Goal: Task Accomplishment & Management: Manage account settings

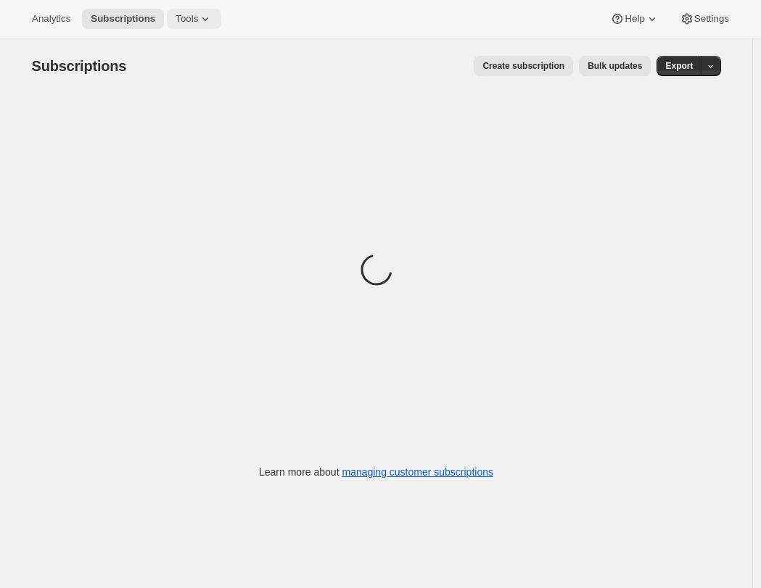
click at [219, 24] on button "Tools" at bounding box center [194, 19] width 54 height 20
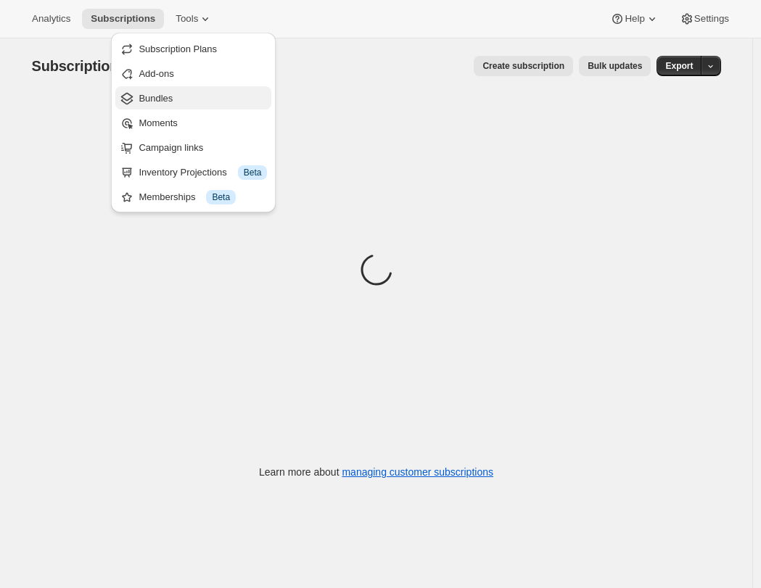
click at [196, 107] on button "Bundles" at bounding box center [193, 97] width 156 height 23
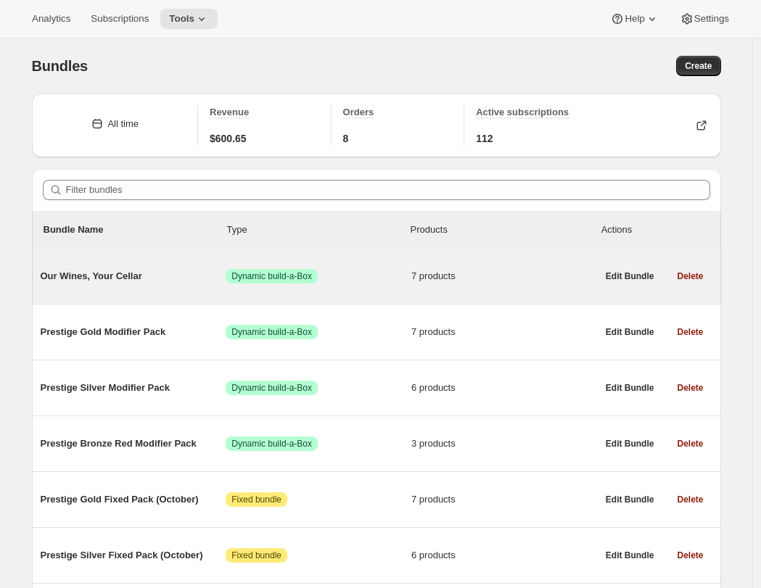
click at [133, 269] on span "Our Wines, Your Cellar" at bounding box center [134, 276] width 186 height 15
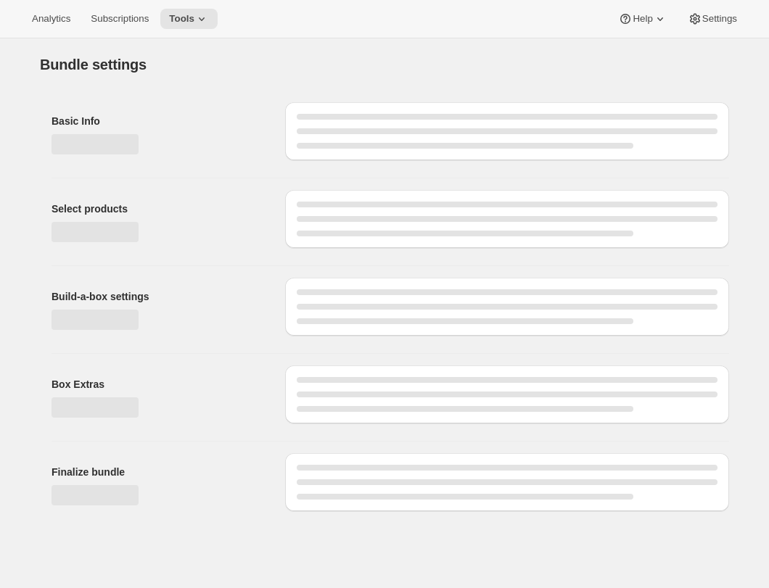
type input "Our Wines, Your Cellar"
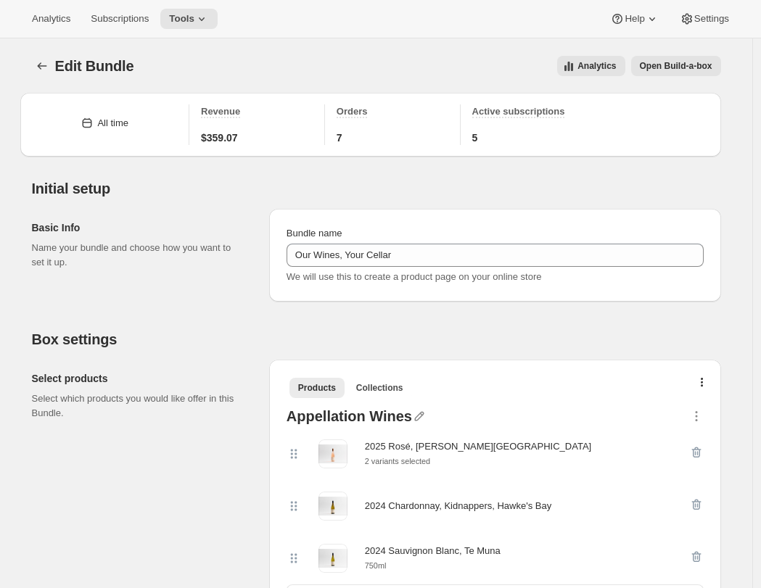
click at [671, 69] on span "Open Build-a-box" at bounding box center [676, 66] width 73 height 12
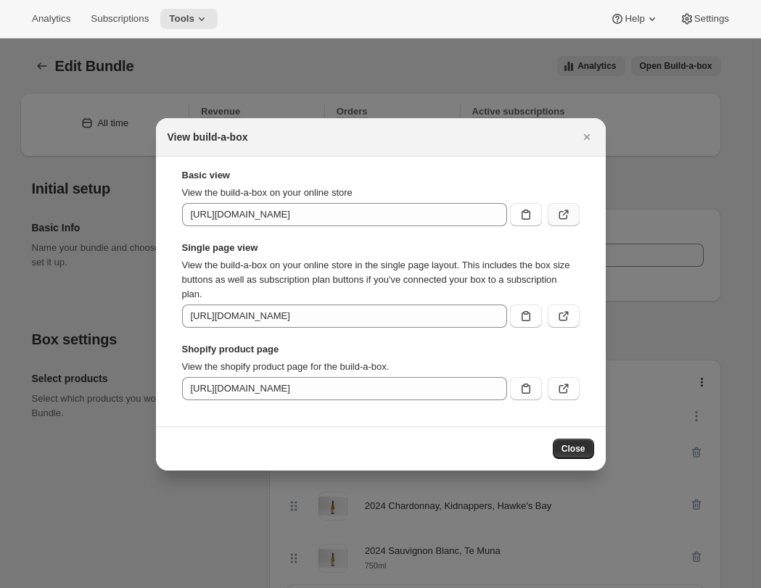
click at [565, 215] on icon ":r44:" at bounding box center [563, 214] width 15 height 15
click at [583, 131] on icon "Close" at bounding box center [586, 137] width 15 height 15
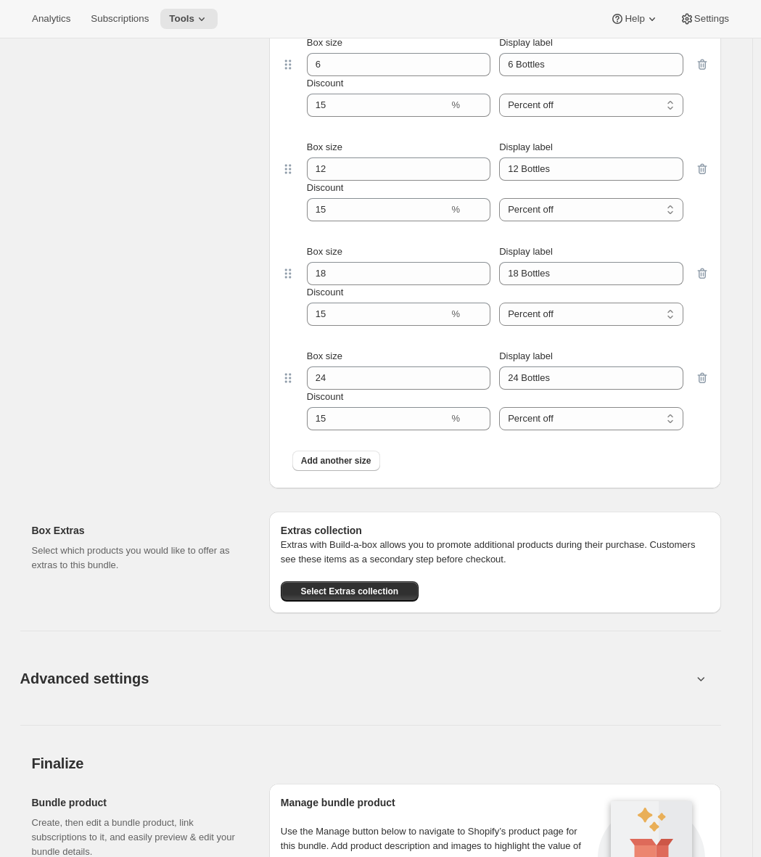
scroll to position [1517, 0]
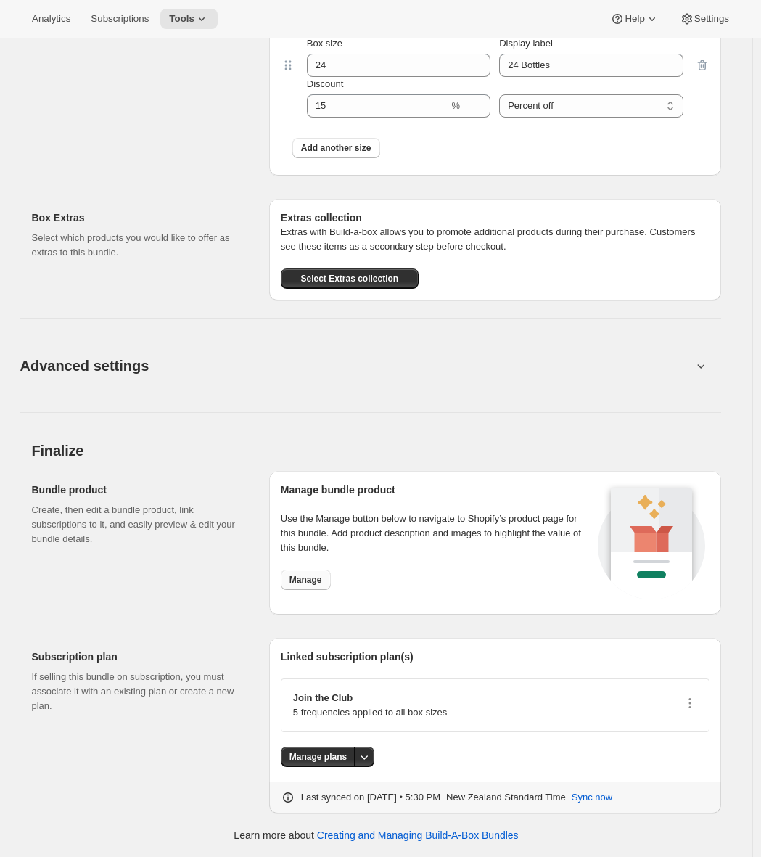
click at [313, 577] on span "Manage" at bounding box center [305, 580] width 33 height 12
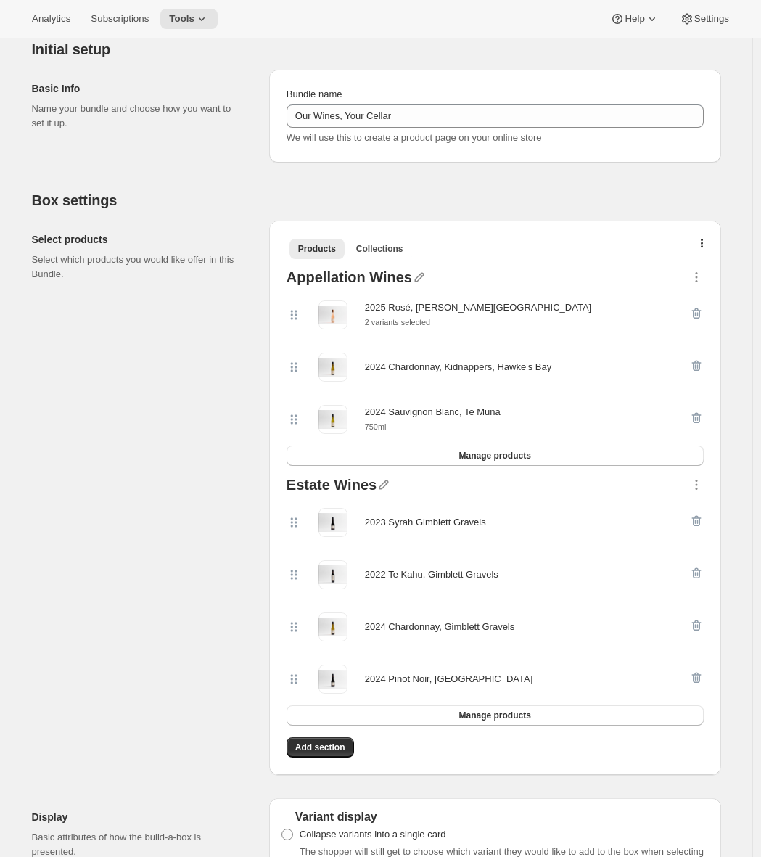
scroll to position [0, 0]
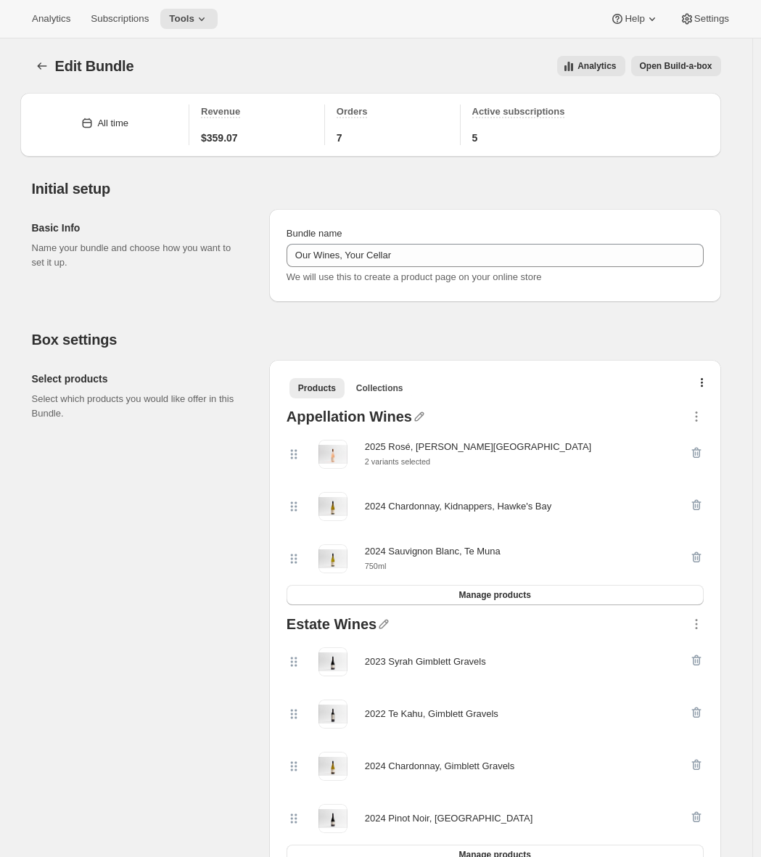
click at [690, 68] on span "Open Build-a-box" at bounding box center [676, 66] width 73 height 12
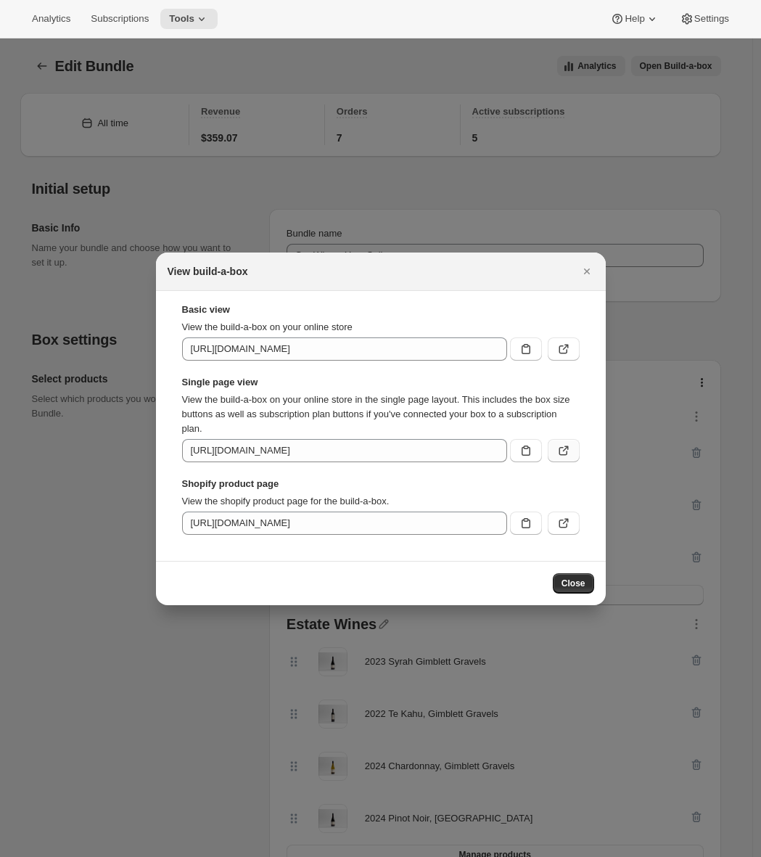
click at [556, 449] on icon ":r44:" at bounding box center [563, 450] width 15 height 15
click at [587, 273] on icon "Close" at bounding box center [586, 271] width 15 height 15
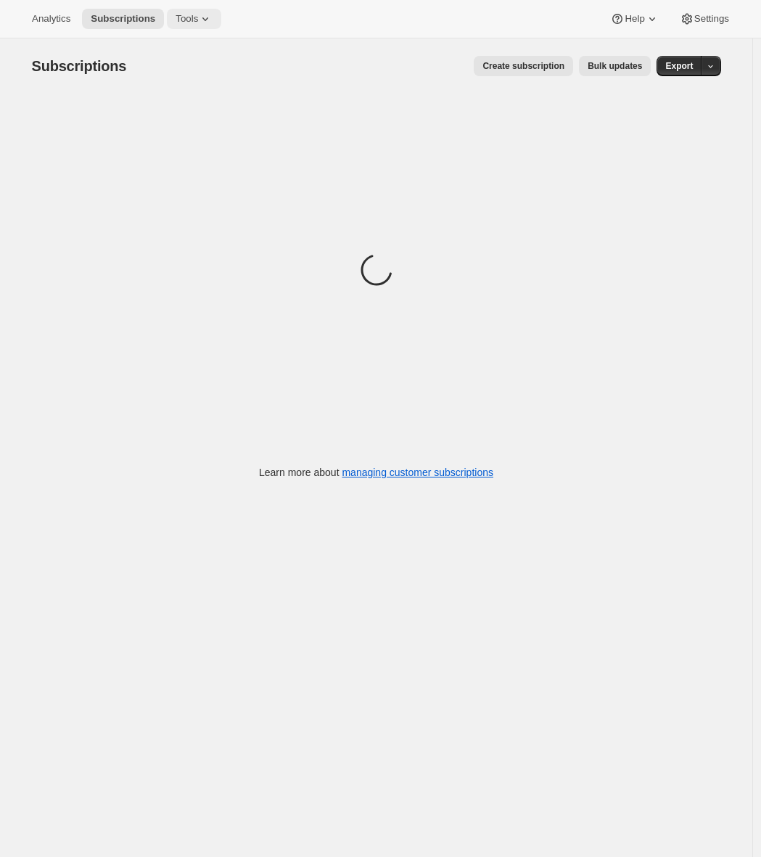
click at [202, 18] on icon at bounding box center [205, 19] width 15 height 15
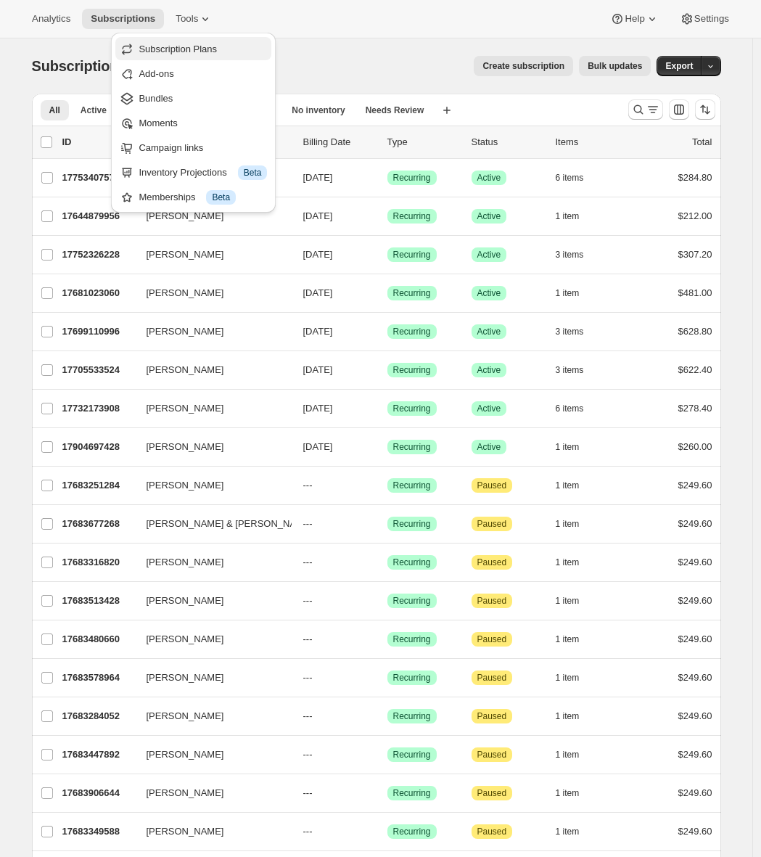
click at [205, 44] on span "Subscription Plans" at bounding box center [178, 49] width 78 height 11
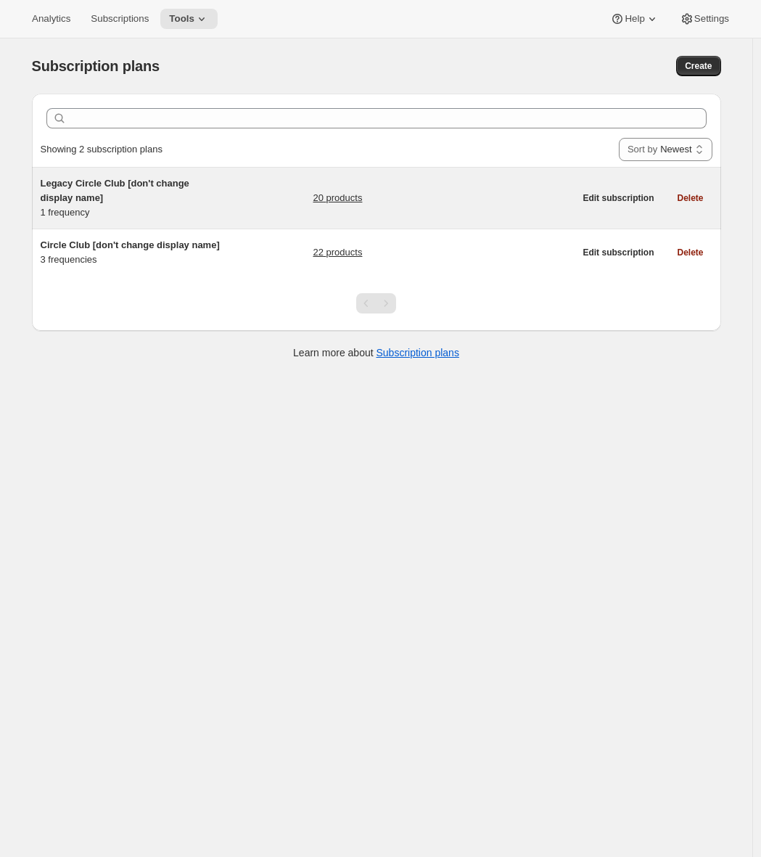
click at [132, 210] on div "Legacy Circle Club [don't change display name] 1 frequency" at bounding box center [131, 198] width 181 height 44
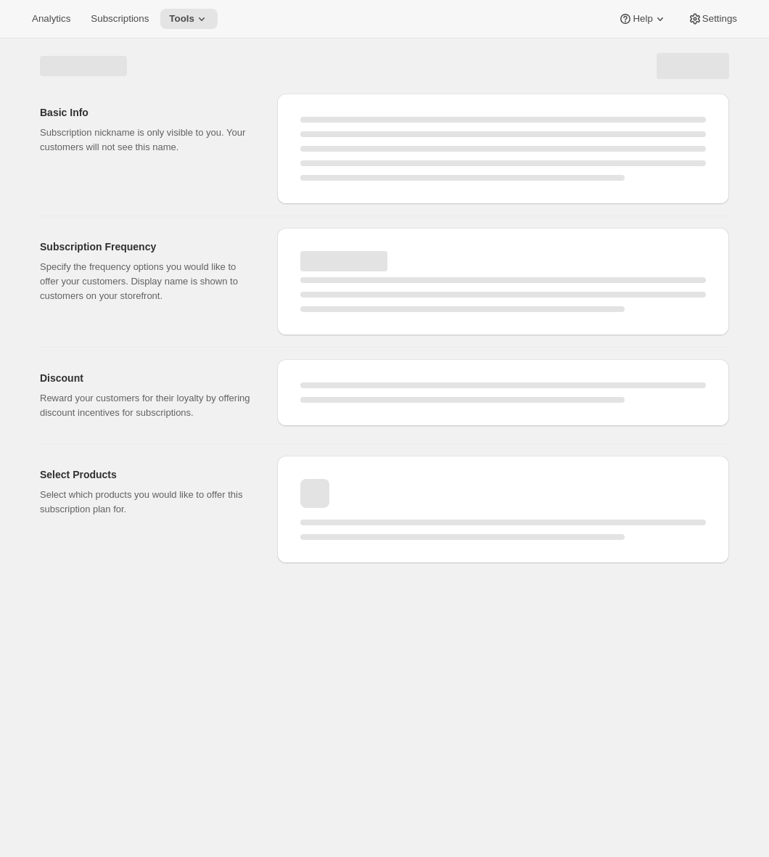
select select "WEEK"
select select "MONTH"
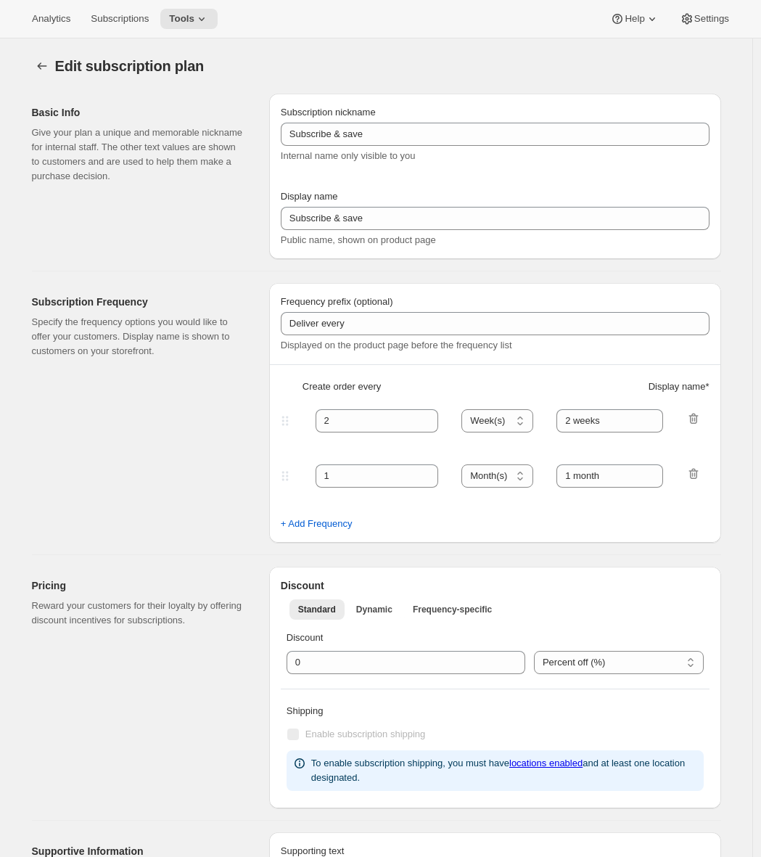
type input "Legacy Circle Club [don't change display name]"
type input "Join the Legacy Club"
type input "1"
select select "YEAR"
type input "1 year"
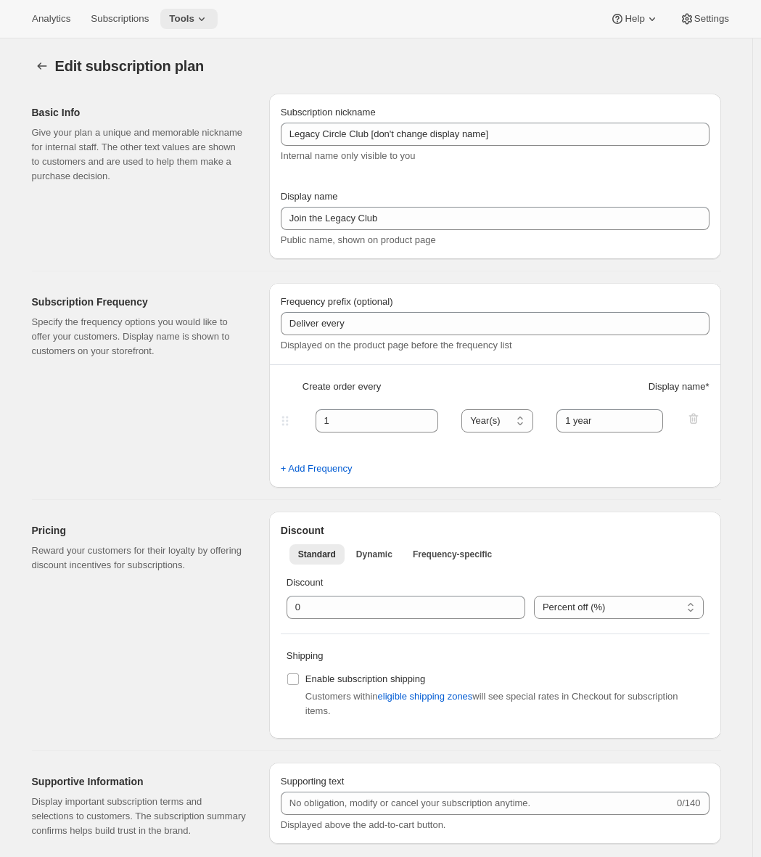
click at [194, 22] on span "Tools" at bounding box center [181, 19] width 25 height 12
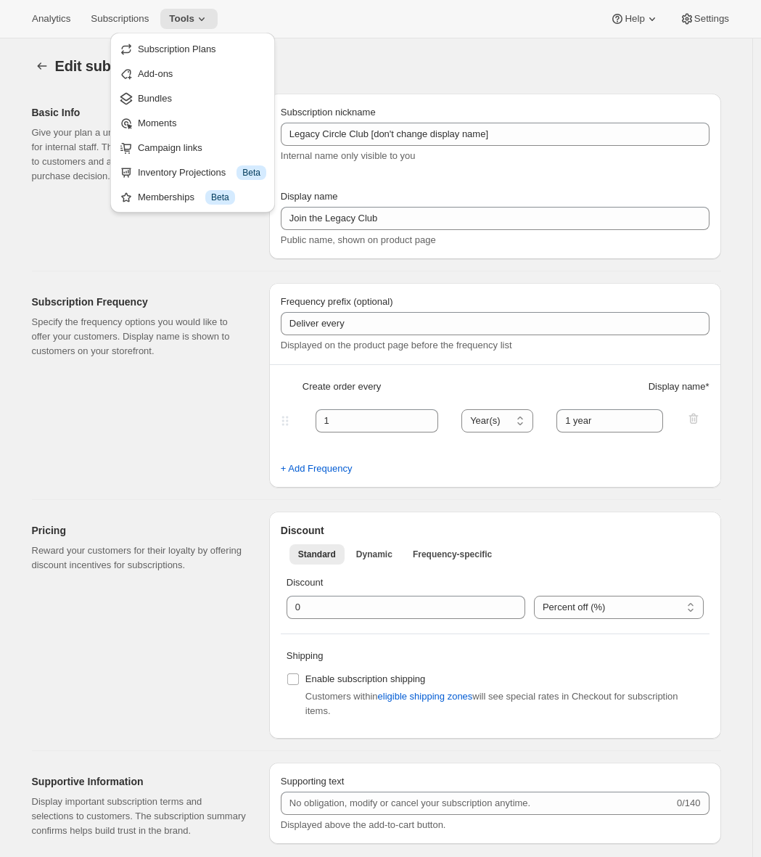
click at [38, 191] on div "Basic Info Give your plan a unique and memorable nickname for internal staff. T…" at bounding box center [145, 176] width 226 height 165
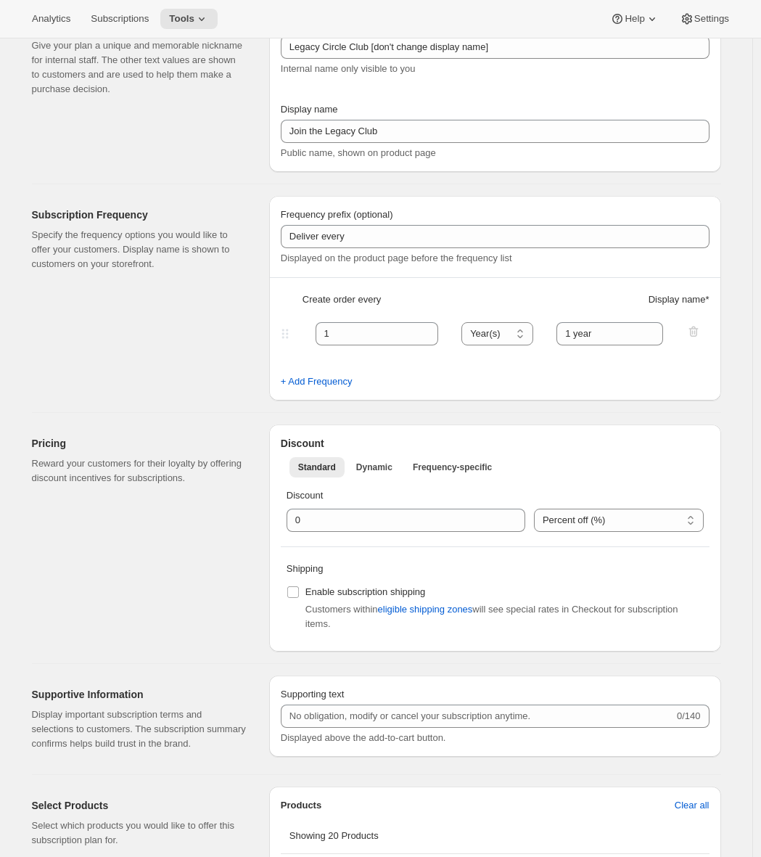
scroll to position [12, 0]
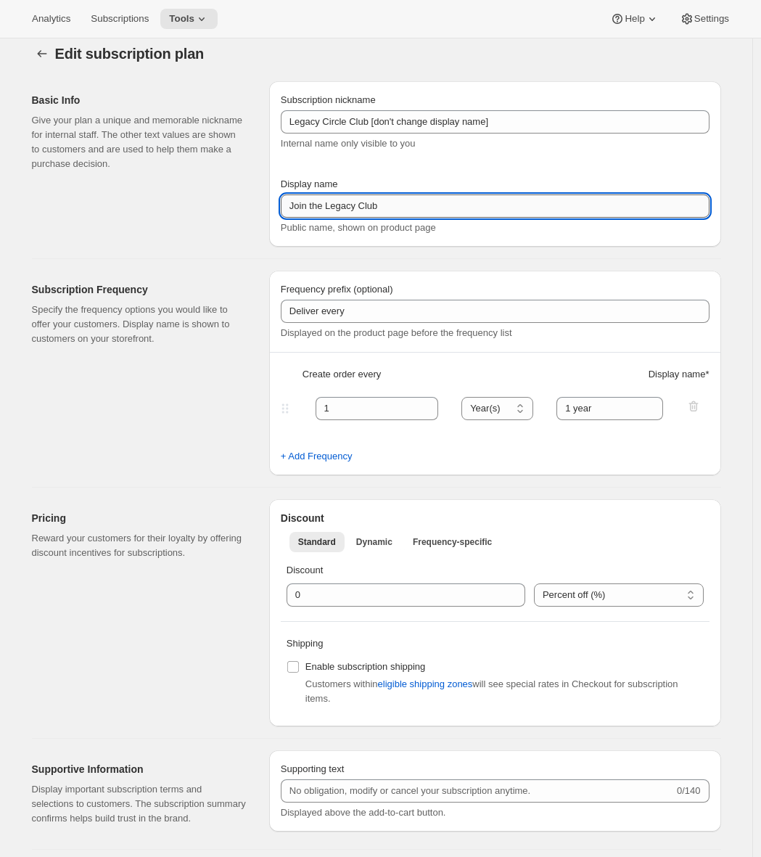
click at [410, 199] on input "Join the Legacy Club" at bounding box center [495, 205] width 429 height 23
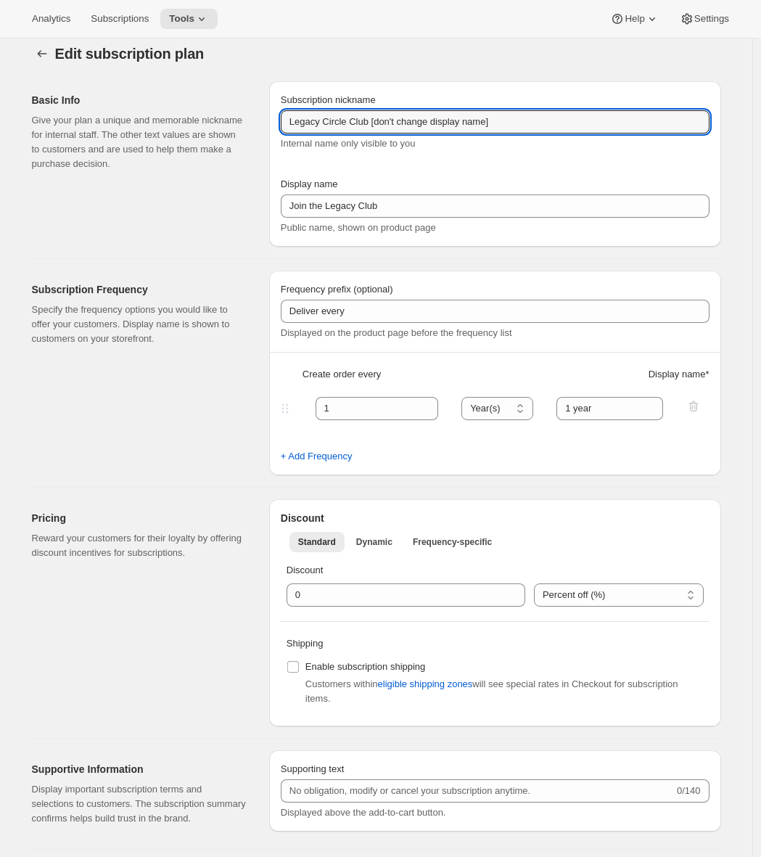
drag, startPoint x: 355, startPoint y: 120, endPoint x: 268, endPoint y: 122, distance: 87.8
click at [268, 122] on div "Basic Info Give your plan a unique and memorable nickname for internal staff. T…" at bounding box center [370, 158] width 701 height 177
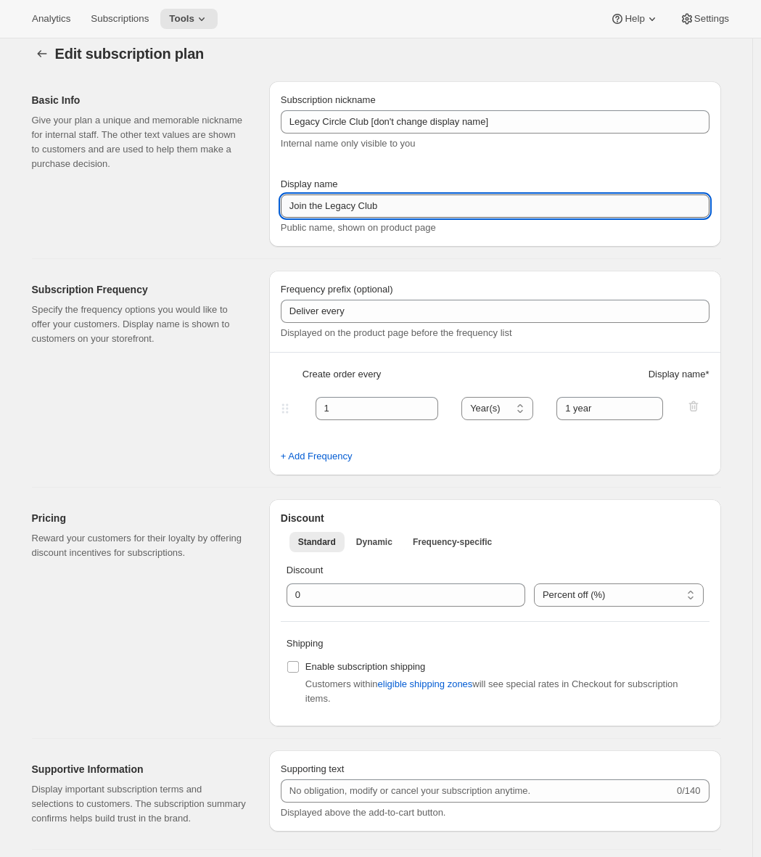
click at [366, 211] on input "Join the Legacy Club" at bounding box center [495, 205] width 429 height 23
paste input "Legacy Circle Club"
type input "Legacy Circle Club"
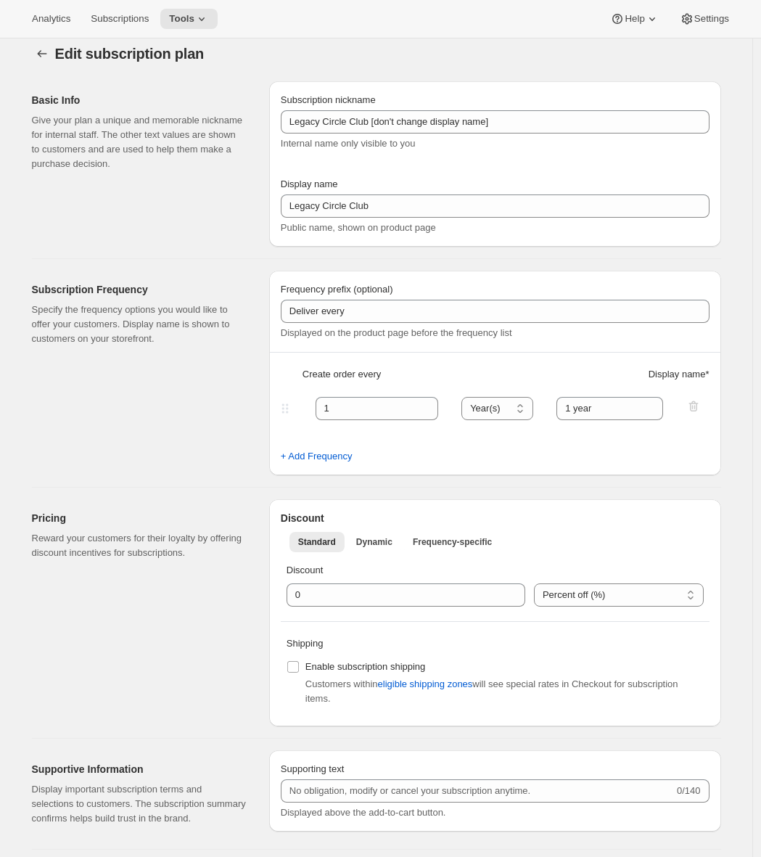
scroll to position [0, 0]
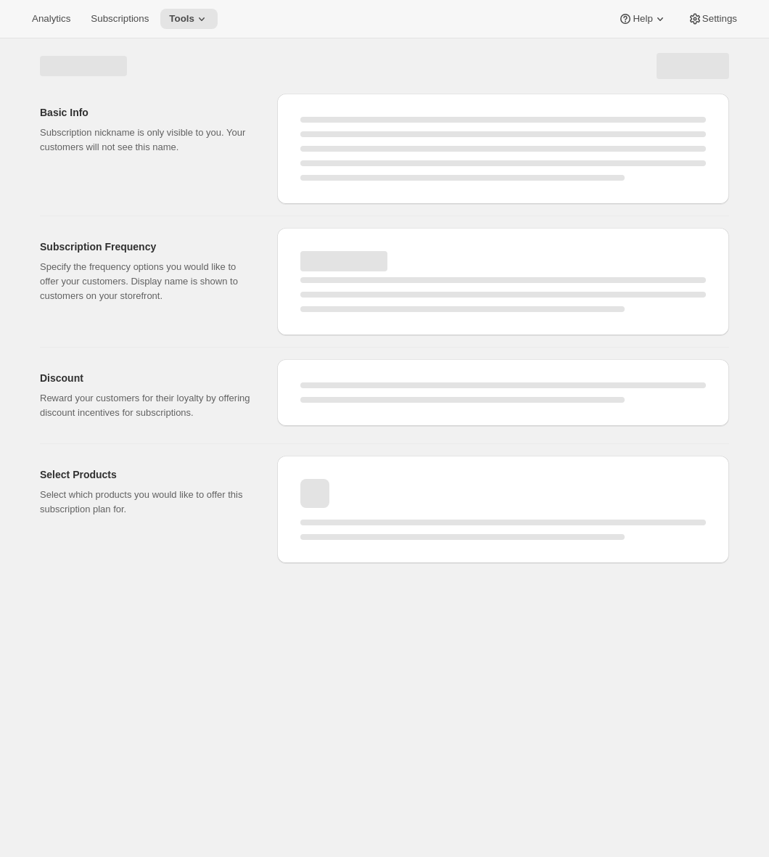
select select "YEAR"
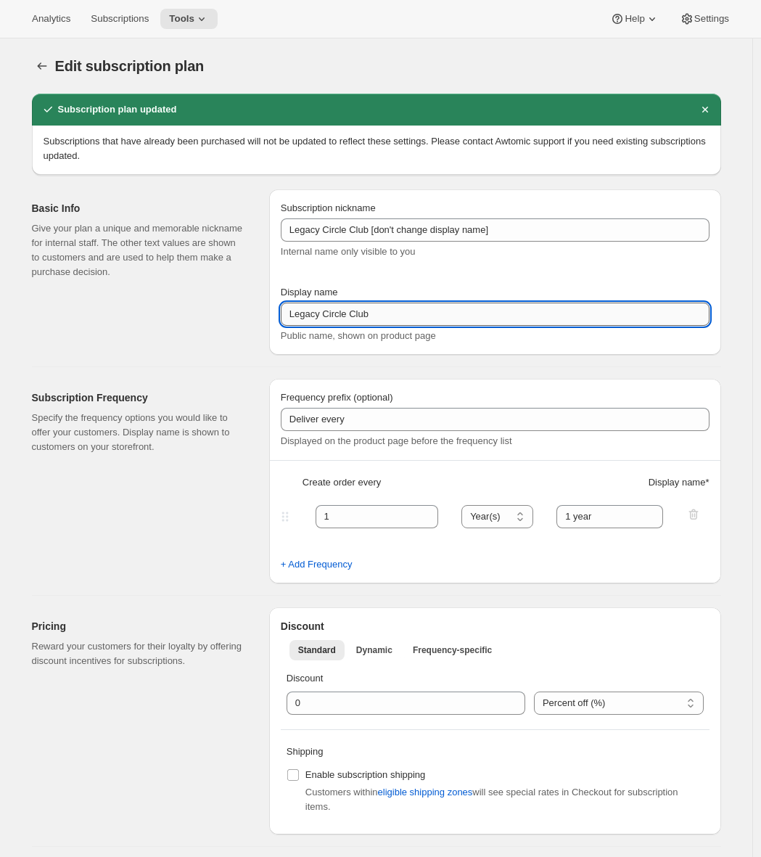
click at [343, 318] on input "Legacy Circle Club" at bounding box center [495, 313] width 429 height 23
paste input "Join the Legacy Club"
type input "Join the Legacy Club"
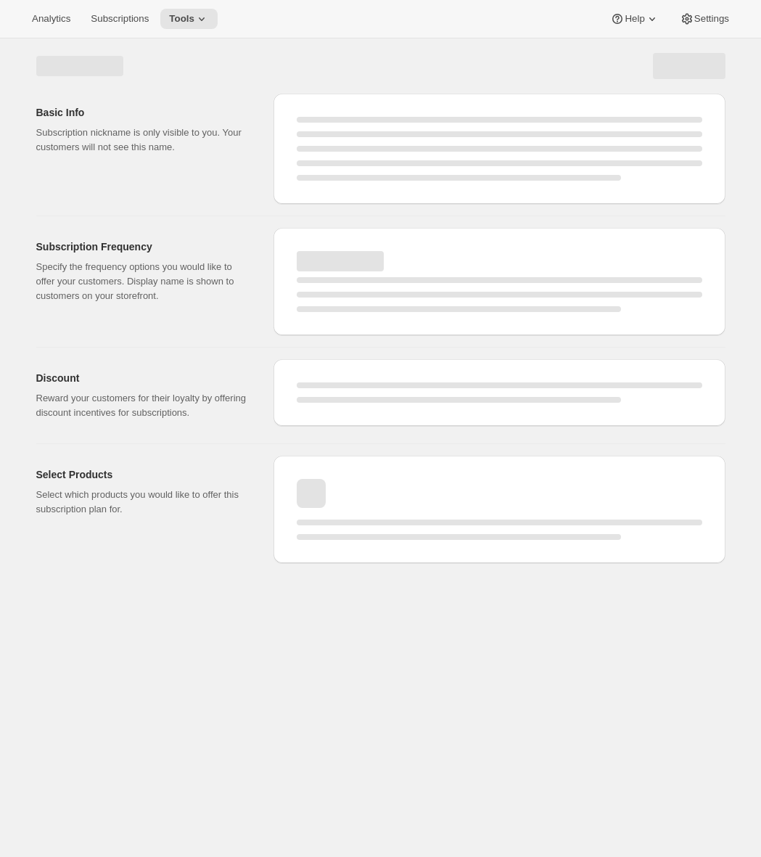
select select "YEAR"
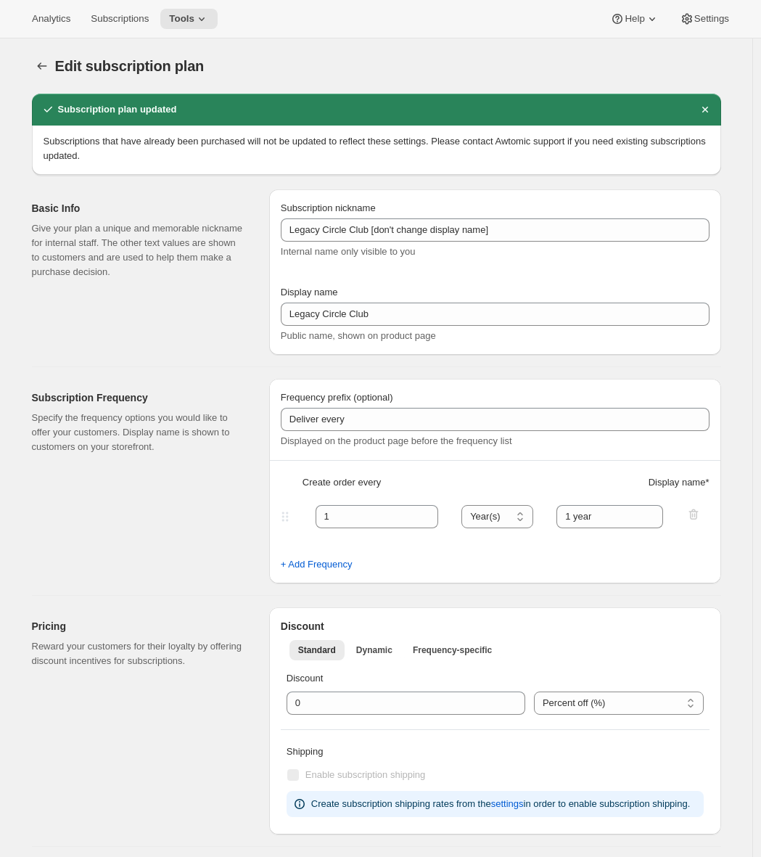
type input "Join the Legacy Club"
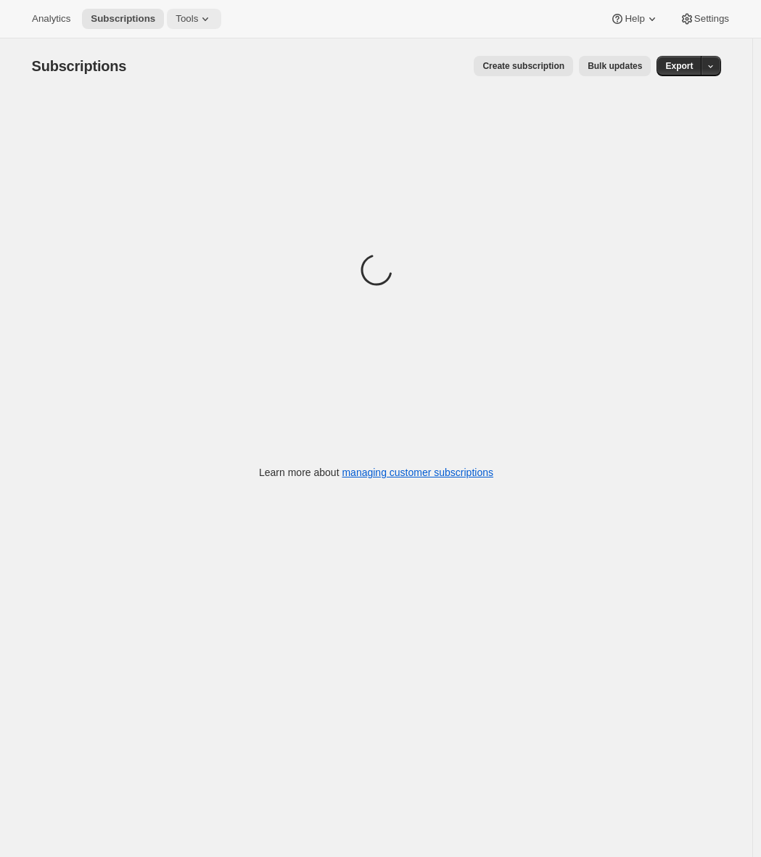
click at [198, 15] on span "Tools" at bounding box center [187, 19] width 22 height 12
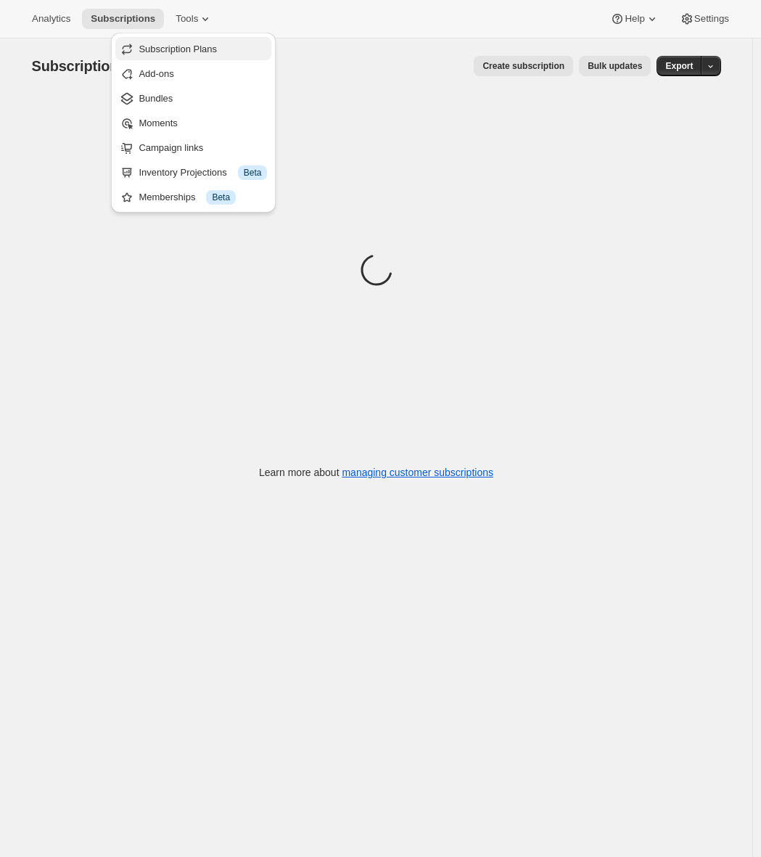
click at [196, 42] on span "Subscription Plans" at bounding box center [203, 49] width 128 height 15
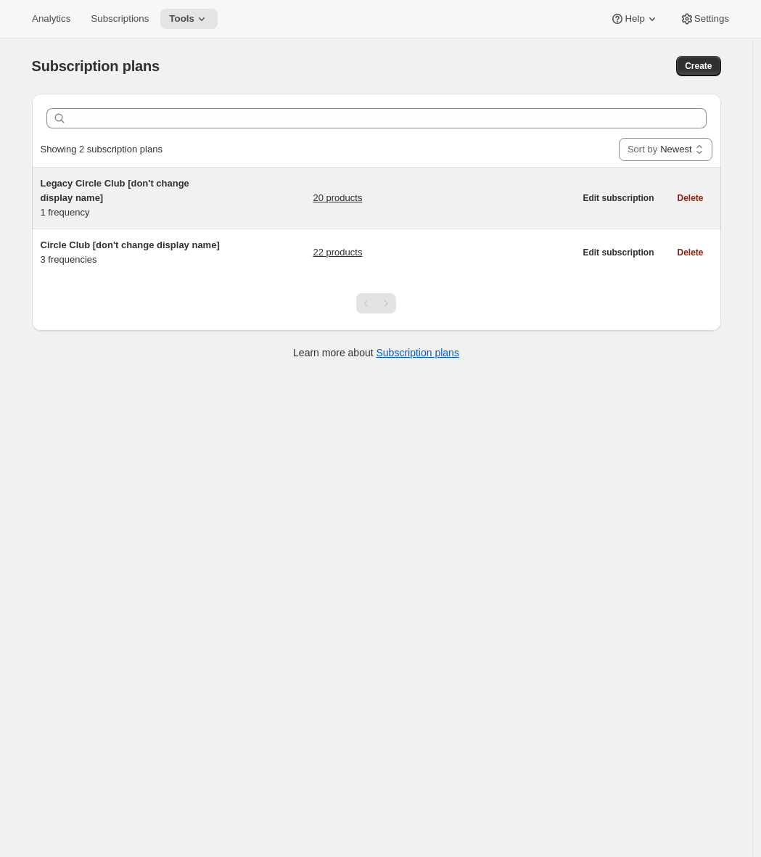
click at [112, 184] on span "Legacy Circle Club [don't change display name]" at bounding box center [115, 190] width 149 height 25
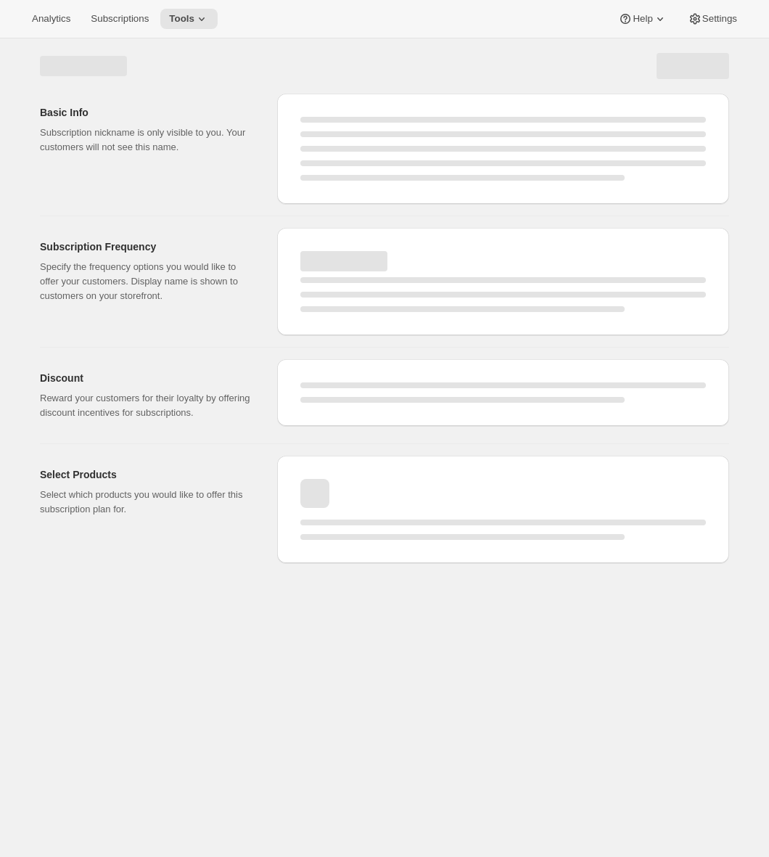
select select "WEEK"
select select "MONTH"
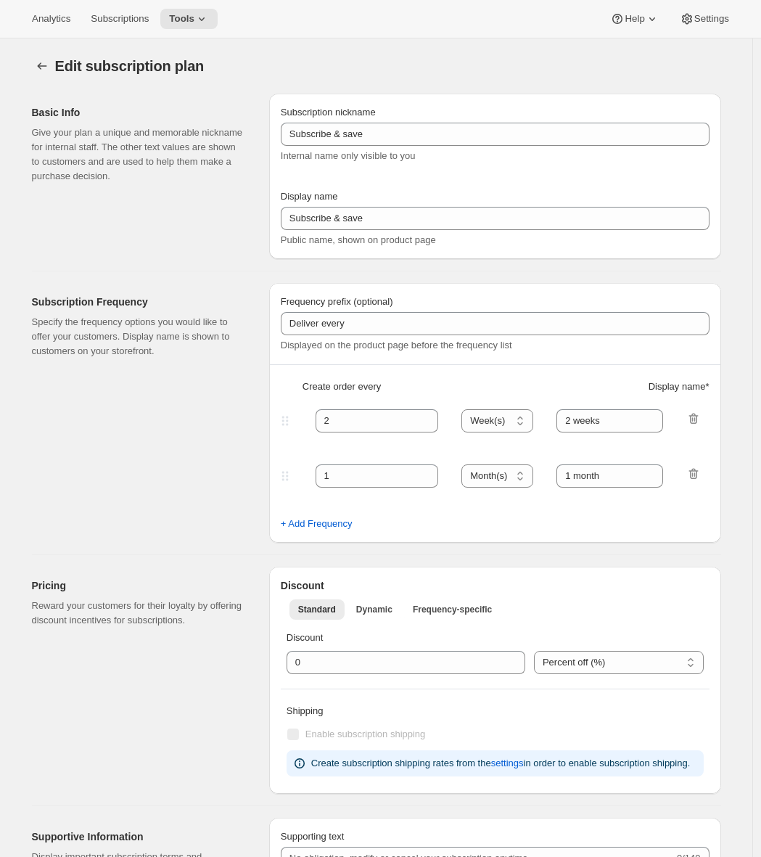
type input "Legacy Circle Club [don't change display name]"
type input "Join the Legacy Club"
type input "1"
select select "YEAR"
type input "1 year"
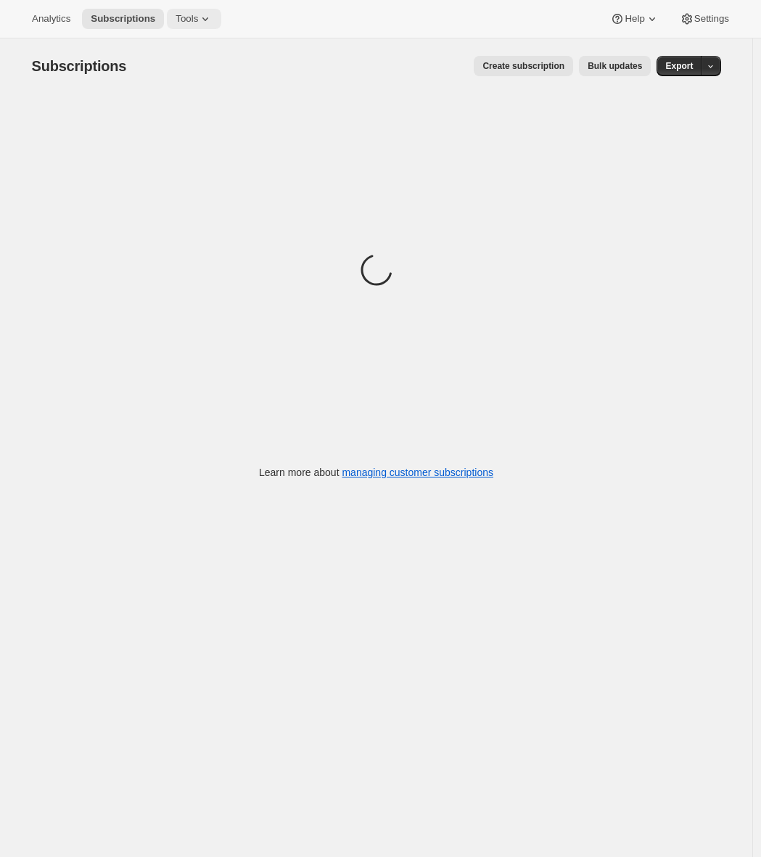
click at [198, 20] on span "Tools" at bounding box center [187, 19] width 22 height 12
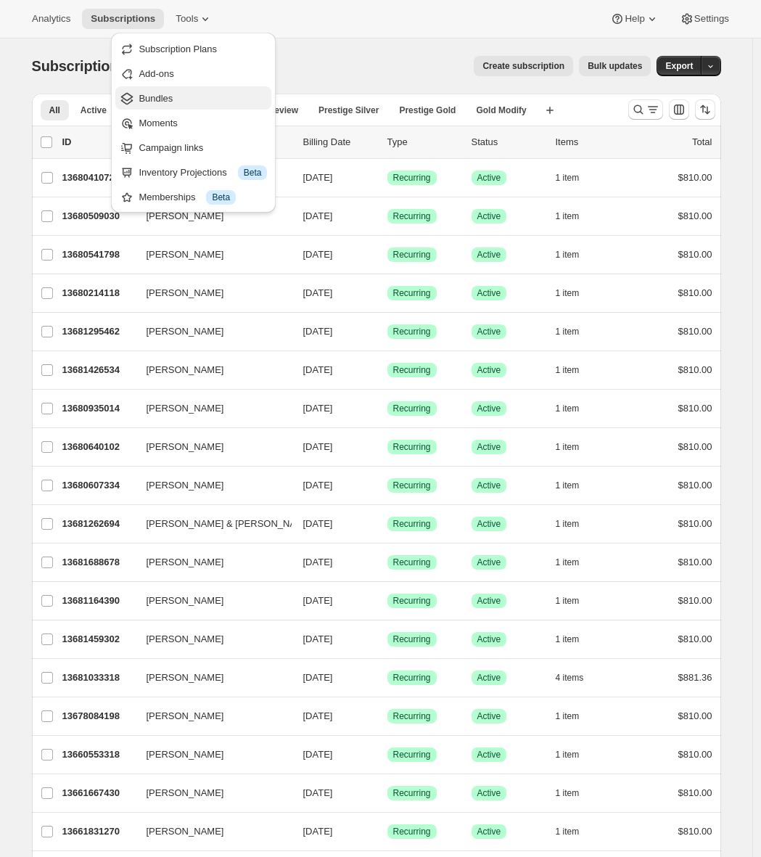
click at [176, 99] on span "Bundles" at bounding box center [203, 98] width 128 height 15
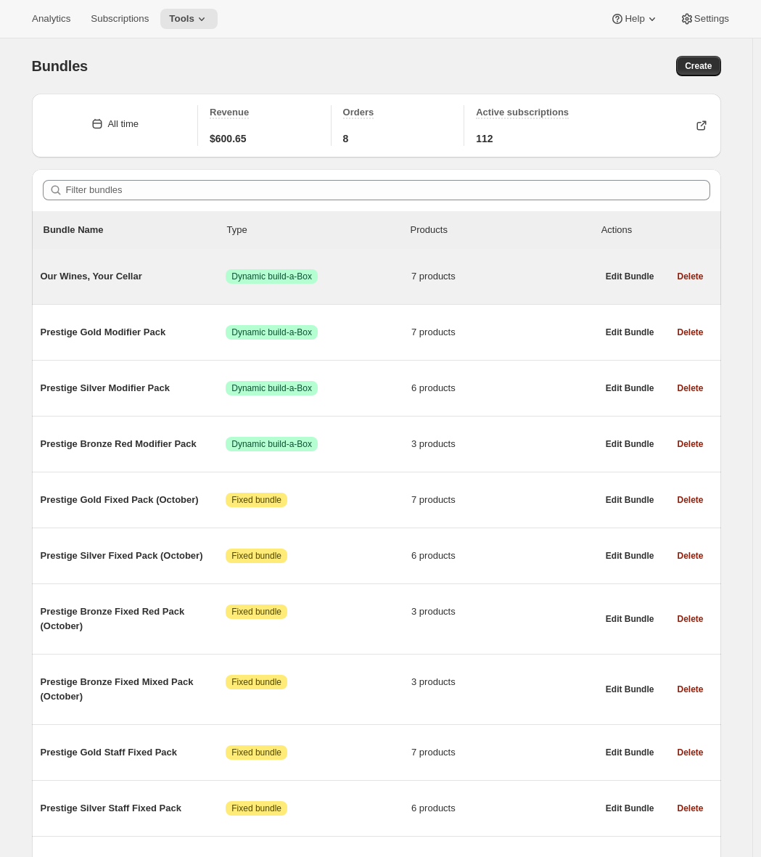
click at [108, 280] on span "Our Wines, Your Cellar" at bounding box center [134, 276] width 186 height 15
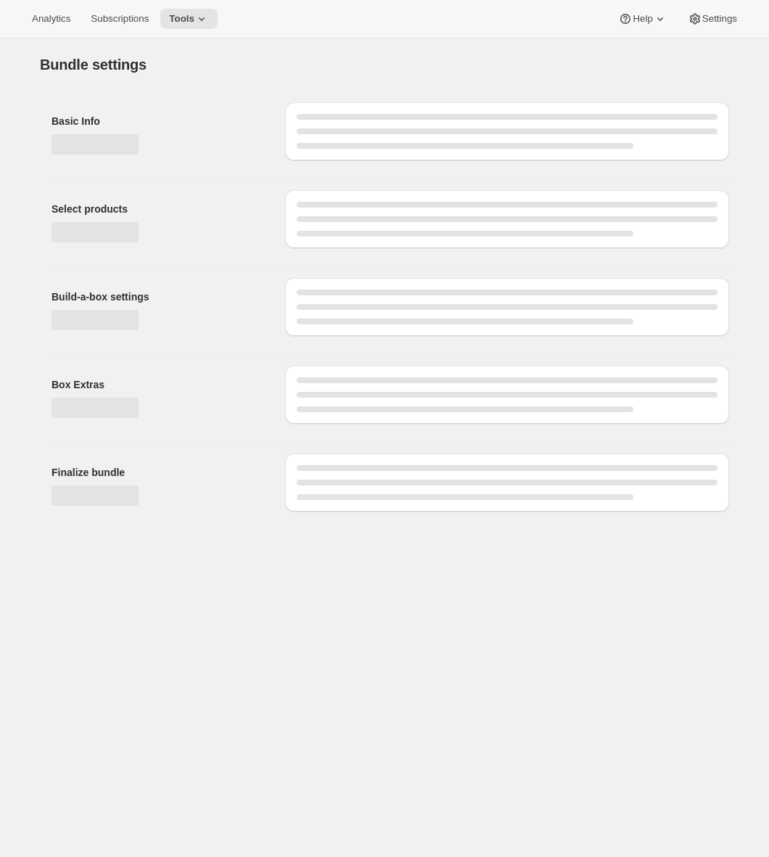
type input "Our Wines, Your Cellar"
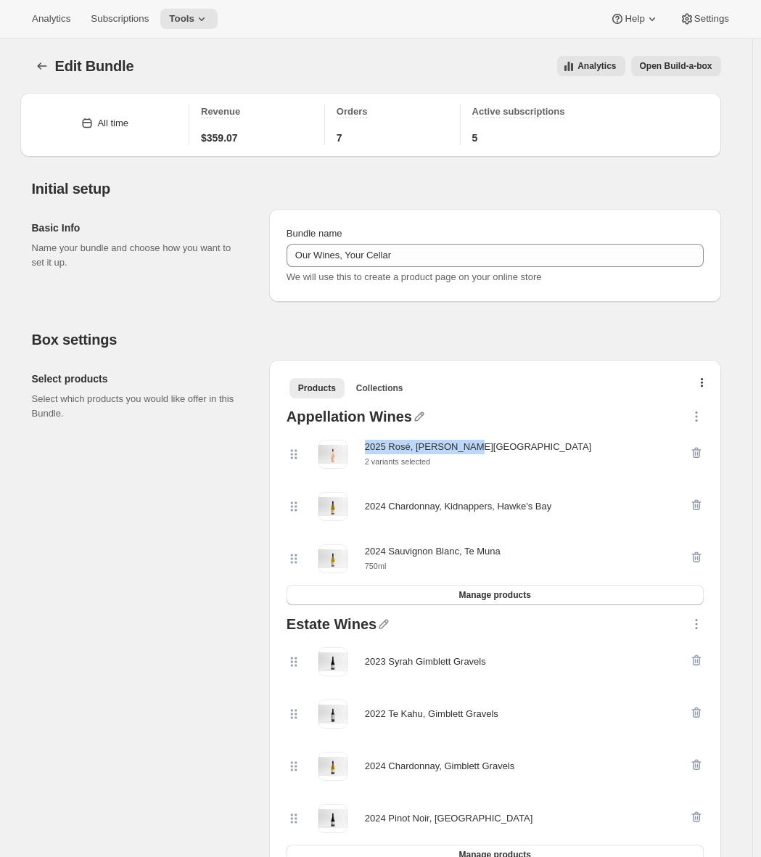
drag, startPoint x: 367, startPoint y: 446, endPoint x: 482, endPoint y: 447, distance: 114.6
click at [482, 447] on div "2025 Rosé, Hawke's Bay 2 variants selected" at bounding box center [487, 454] width 403 height 29
copy div "2025 Rosé, Hawke's Bay"
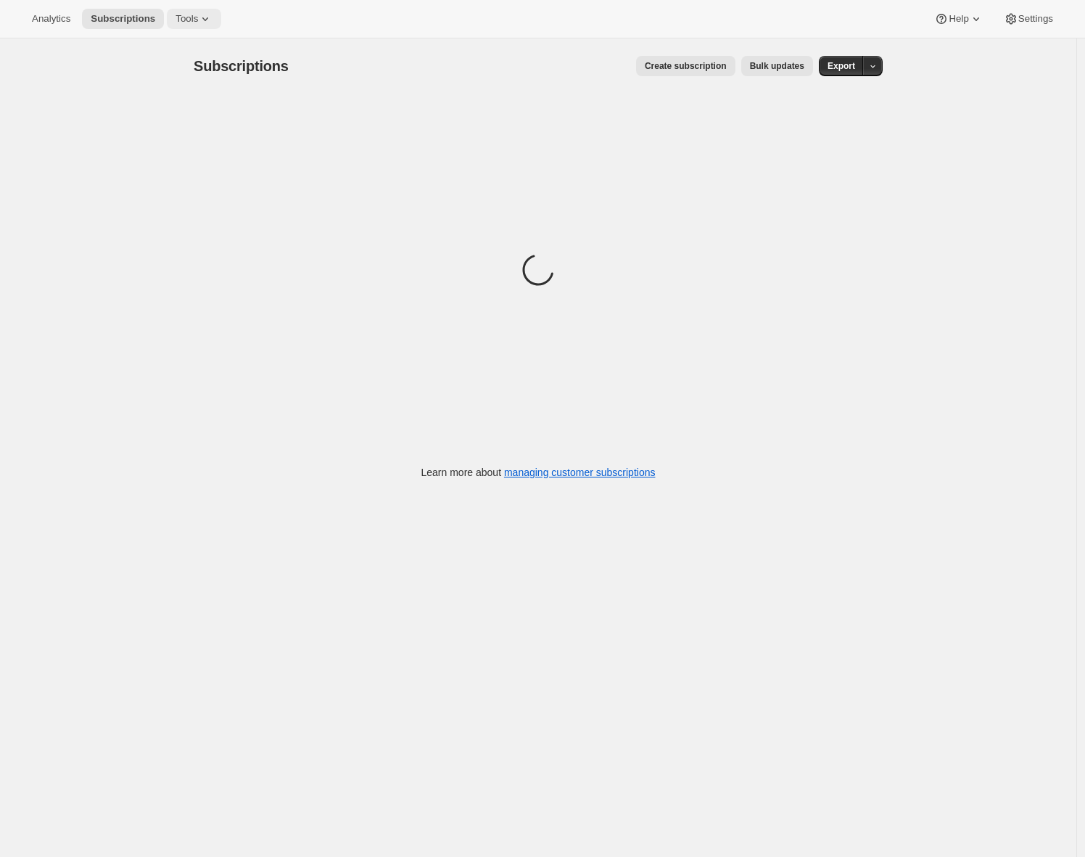
click at [192, 20] on span "Tools" at bounding box center [187, 19] width 22 height 12
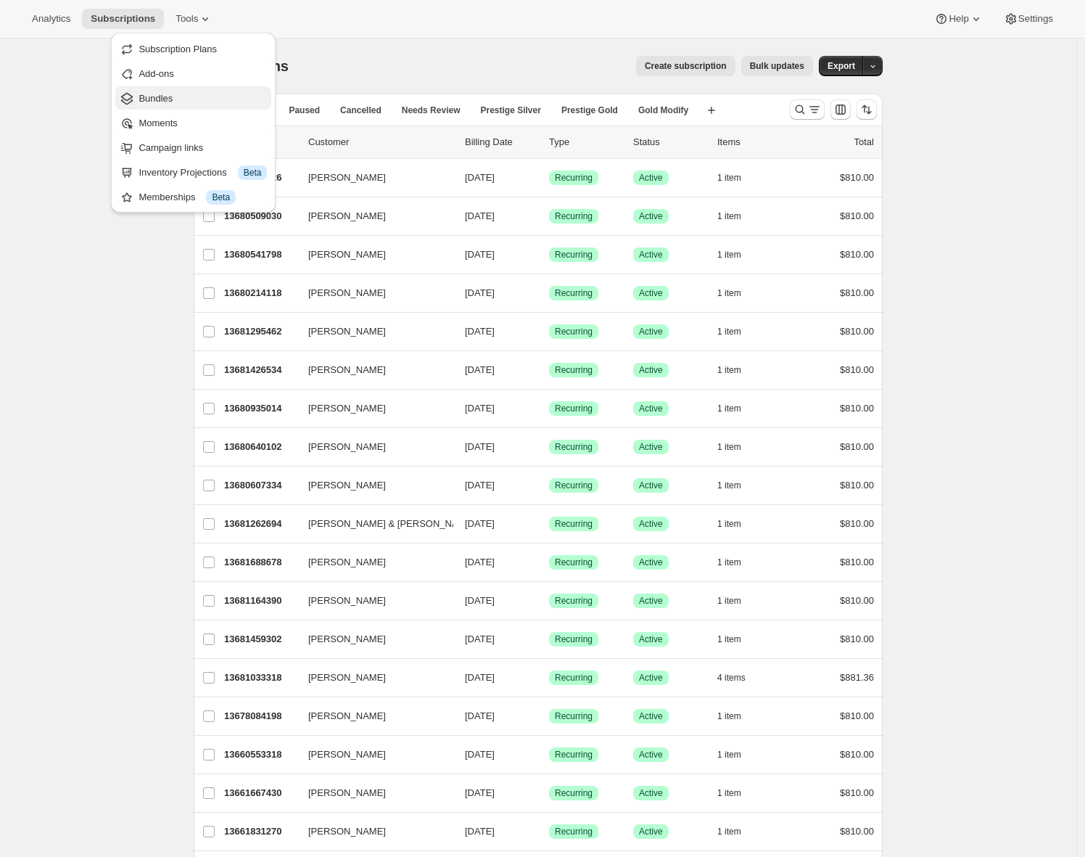
click at [154, 94] on span "Bundles" at bounding box center [156, 98] width 34 height 11
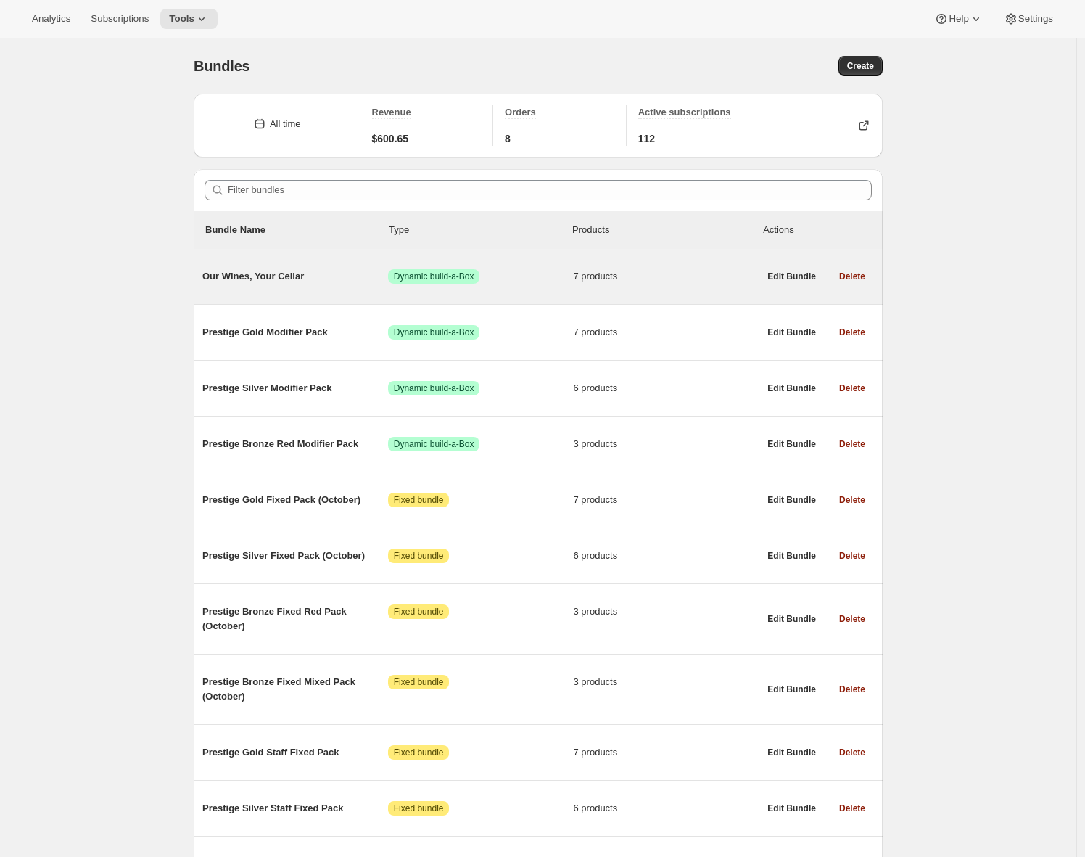
click at [306, 272] on span "Our Wines, Your Cellar" at bounding box center [295, 276] width 186 height 15
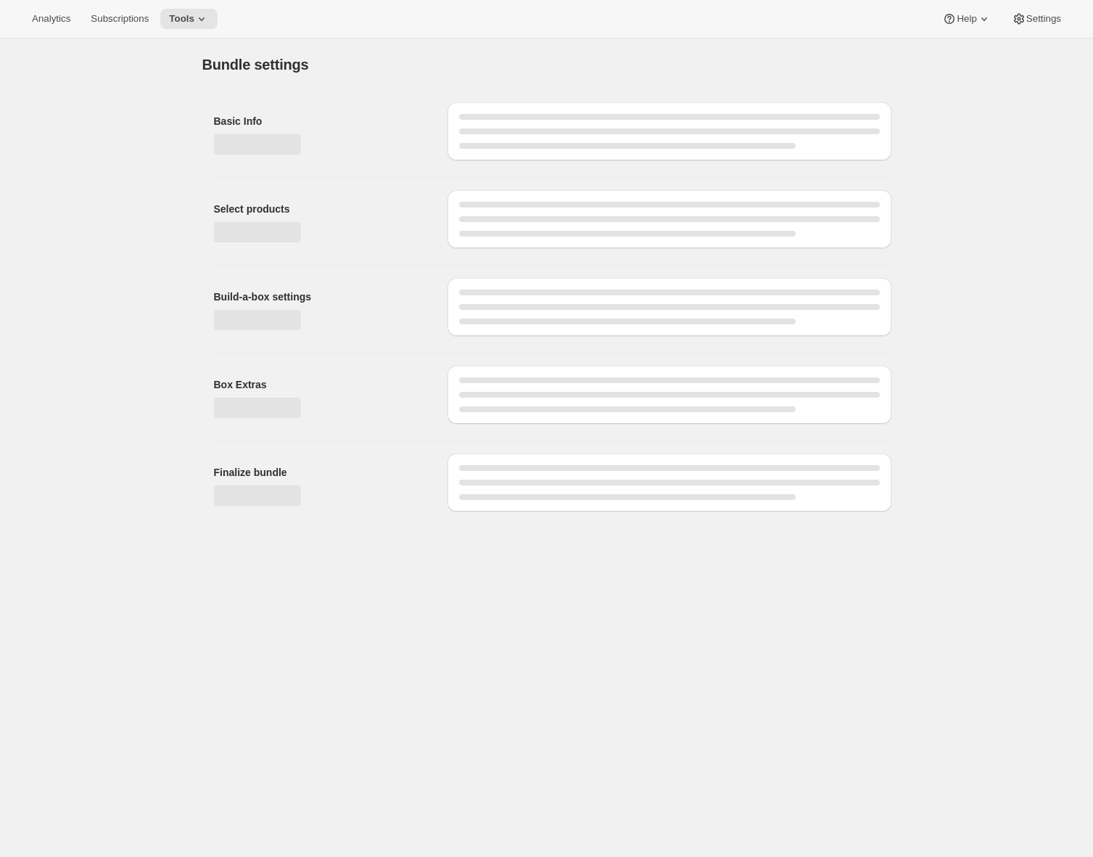
type input "Our Wines, Your Cellar"
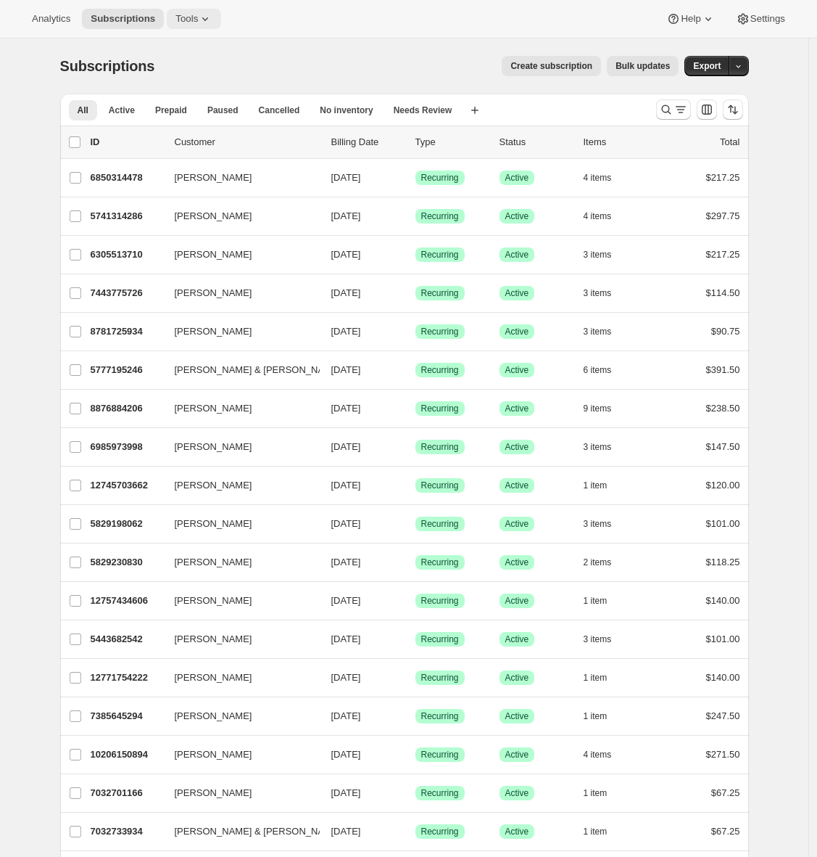
click at [197, 18] on span "Tools" at bounding box center [187, 19] width 22 height 12
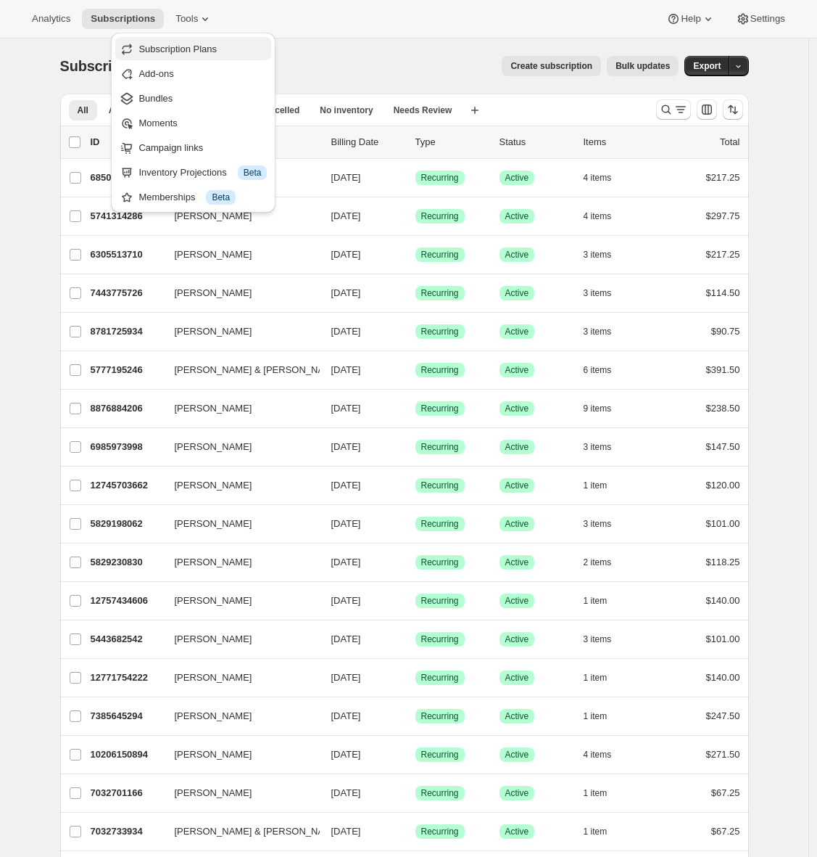
click at [191, 47] on span "Subscription Plans" at bounding box center [178, 49] width 78 height 11
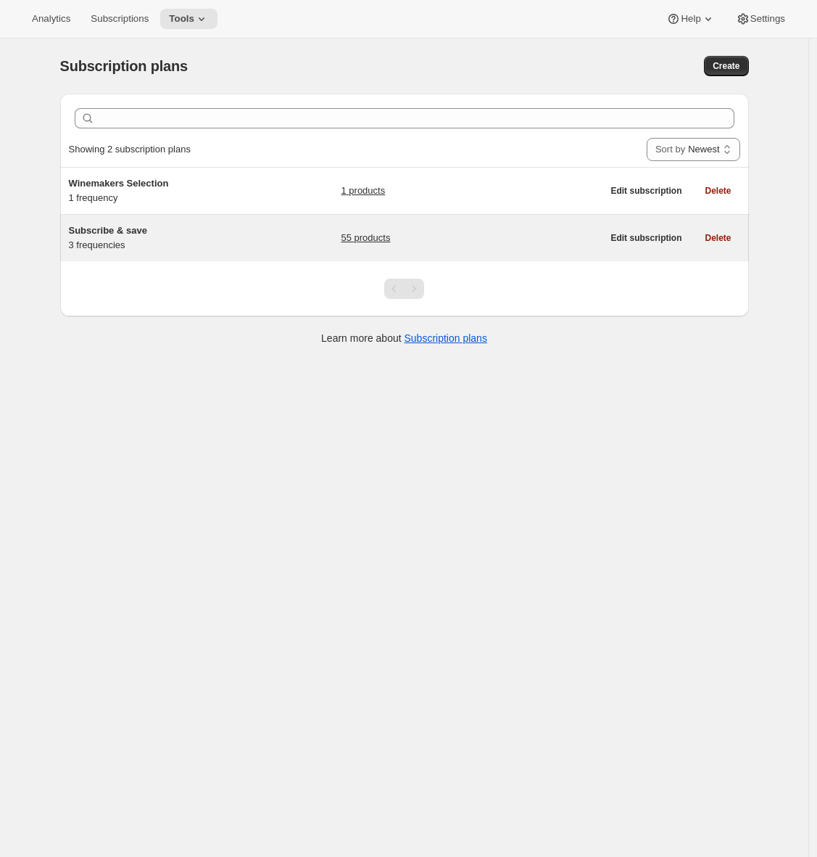
click at [257, 246] on div "Subscribe & save 3 frequencies 55 products" at bounding box center [336, 237] width 534 height 29
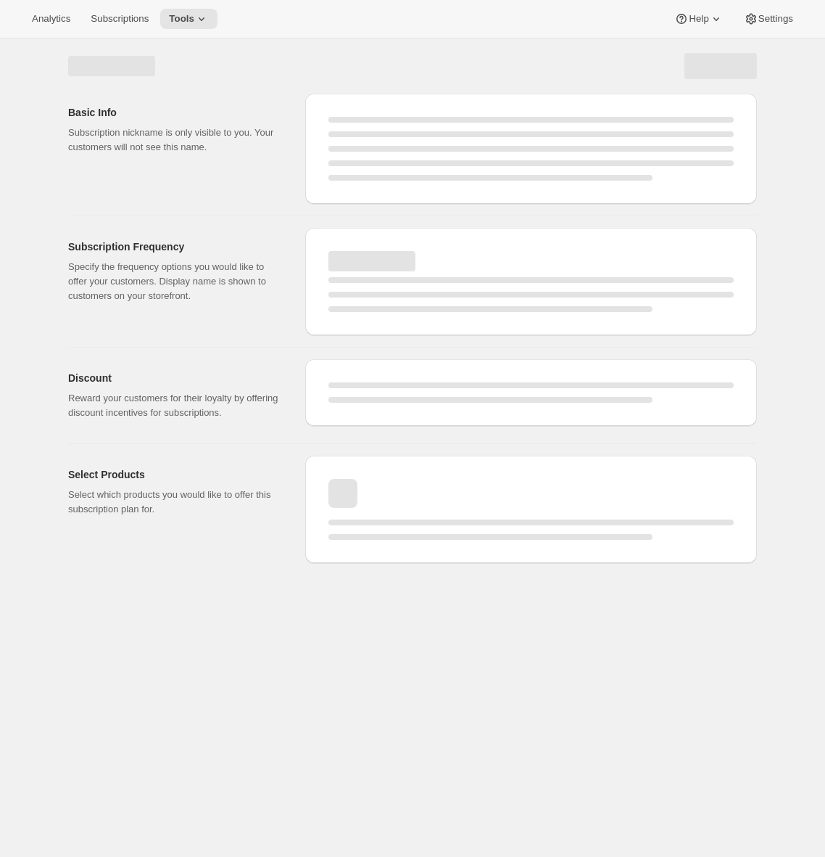
select select "WEEK"
select select "MONTH"
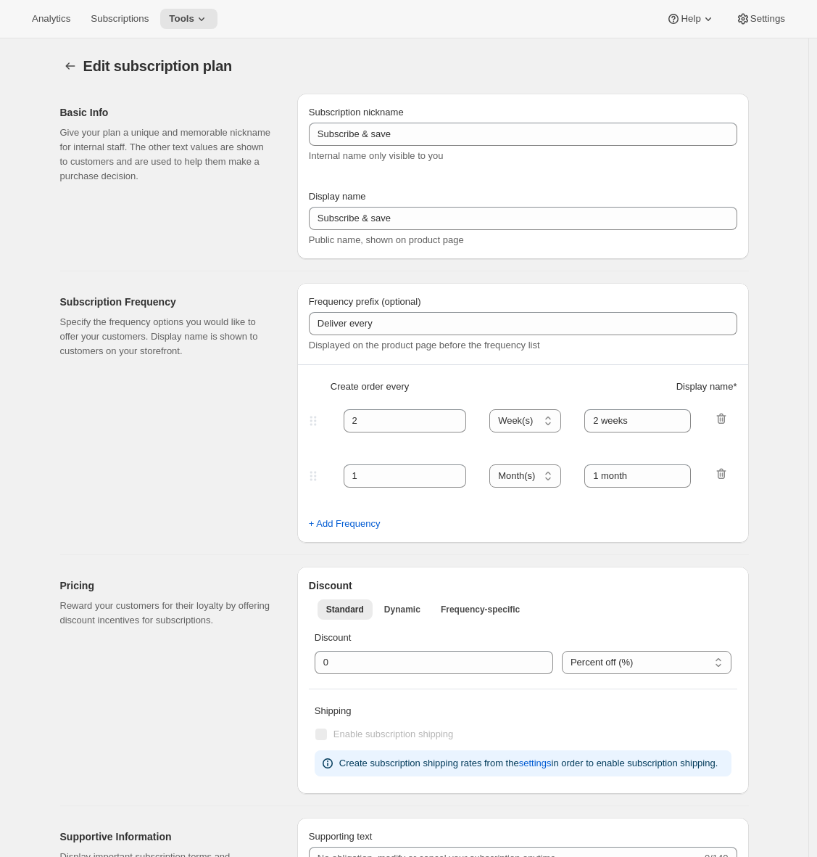
type input "Every"
type input "1"
select select "MONTH"
type input "1 month (Save 25%)"
type input "3"
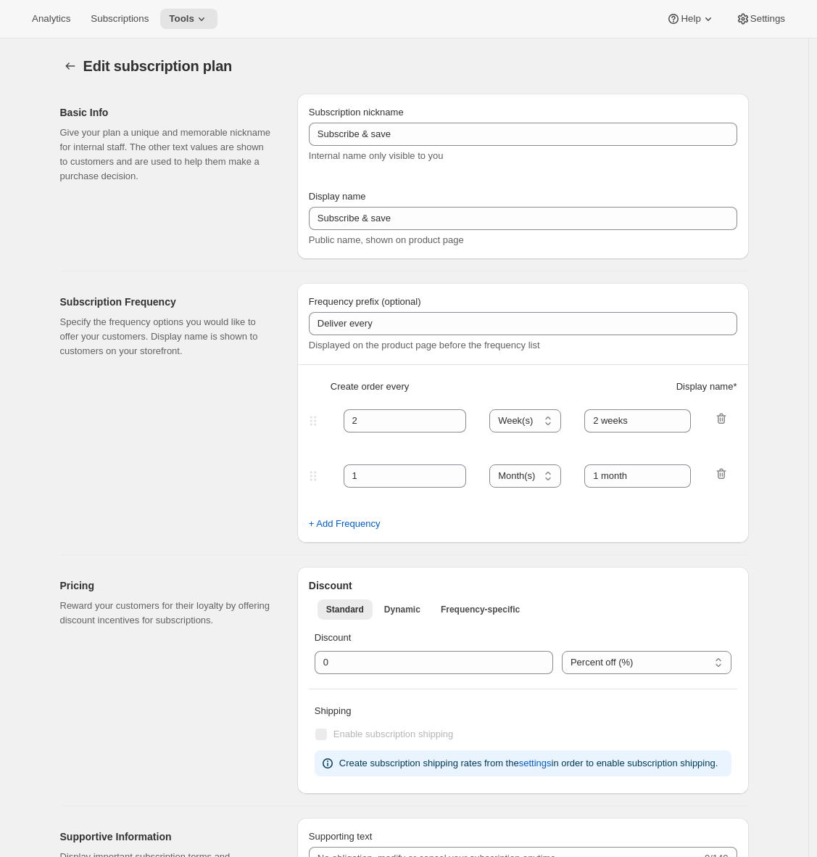
type input "3 months (Save 25%)"
type input "25"
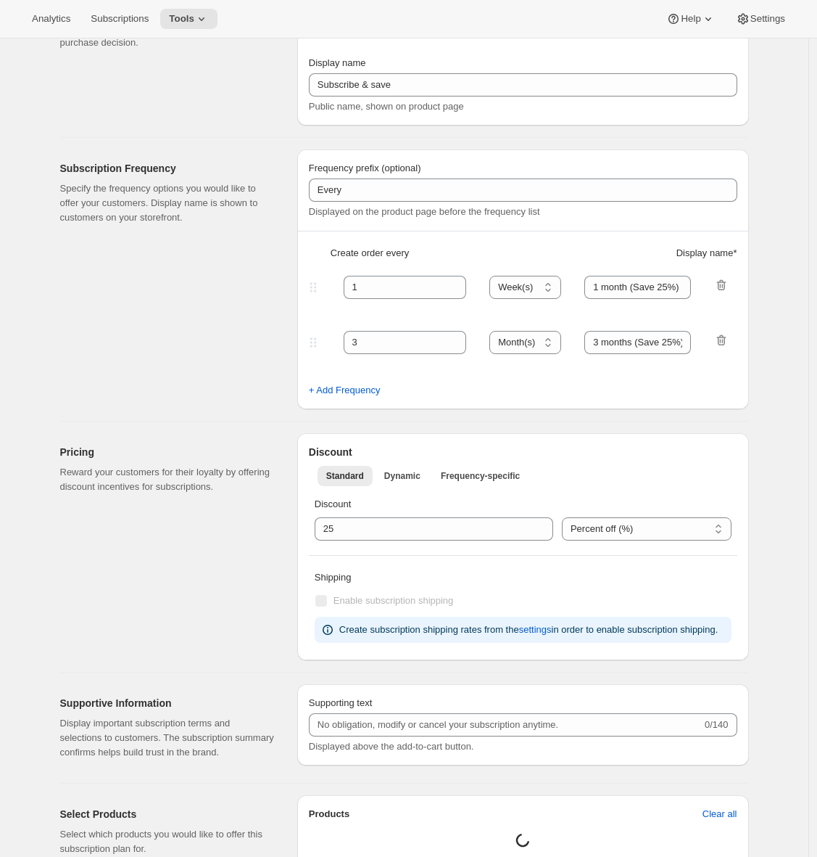
select select "MONTH"
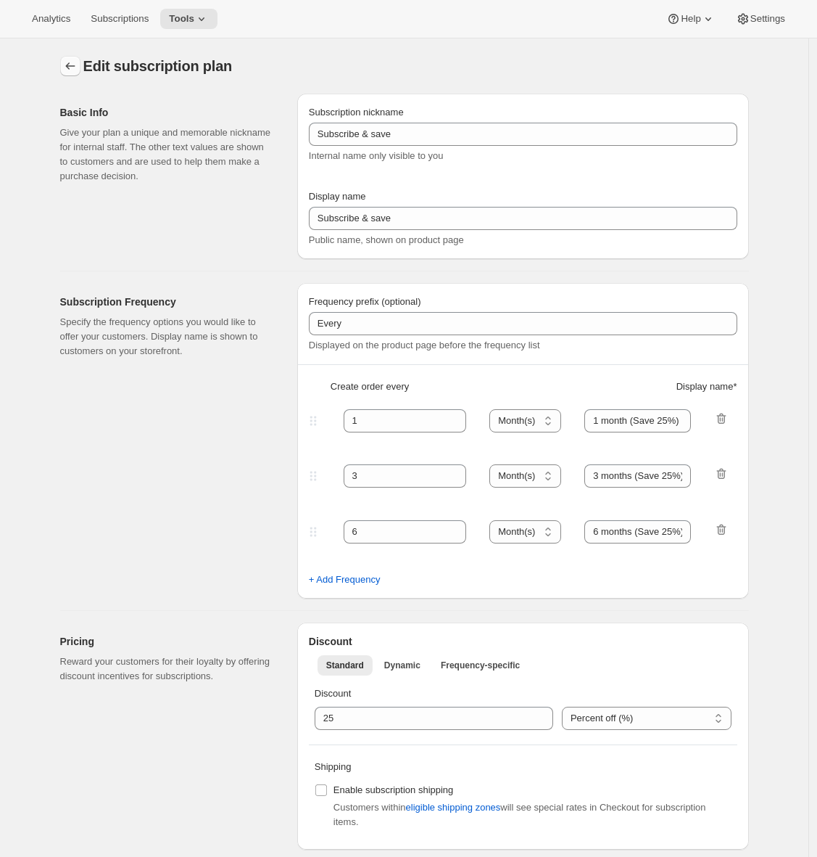
click at [69, 65] on icon "Subscription plans" at bounding box center [70, 66] width 15 height 15
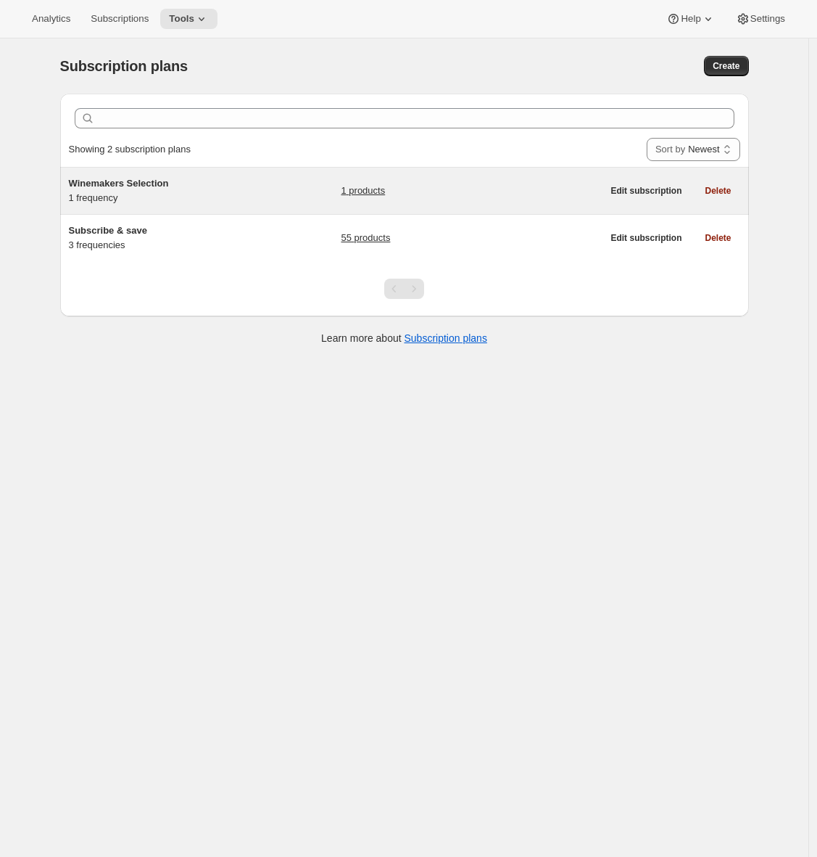
click at [208, 209] on div "Winemakers Selection 1 frequency 1 products Edit subscription Delete" at bounding box center [404, 191] width 689 height 46
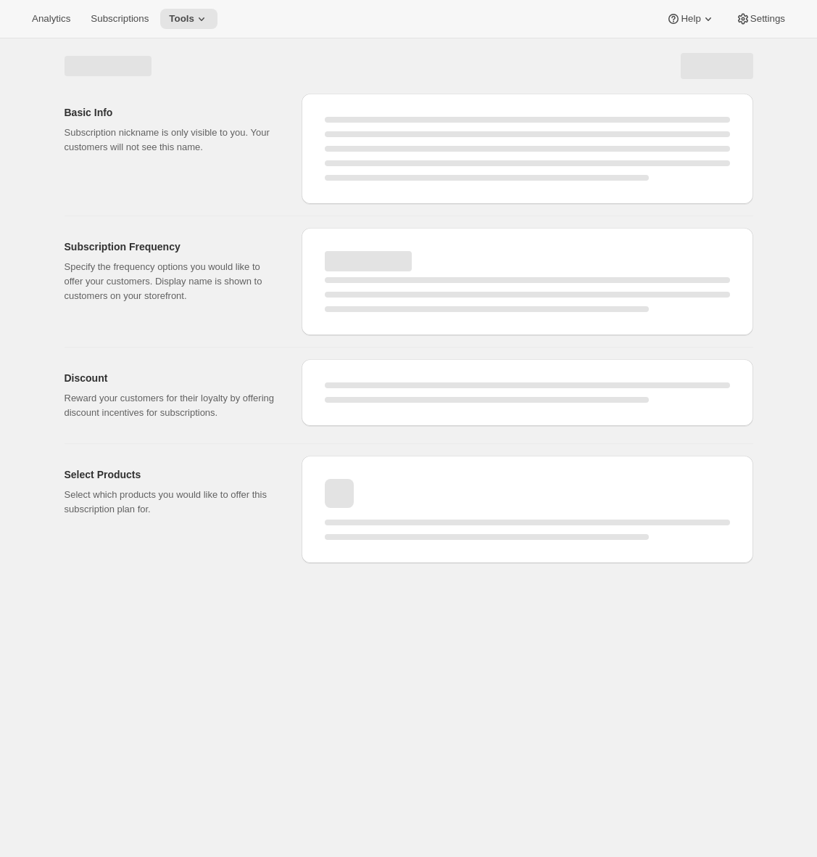
select select "WEEK"
select select "MONTH"
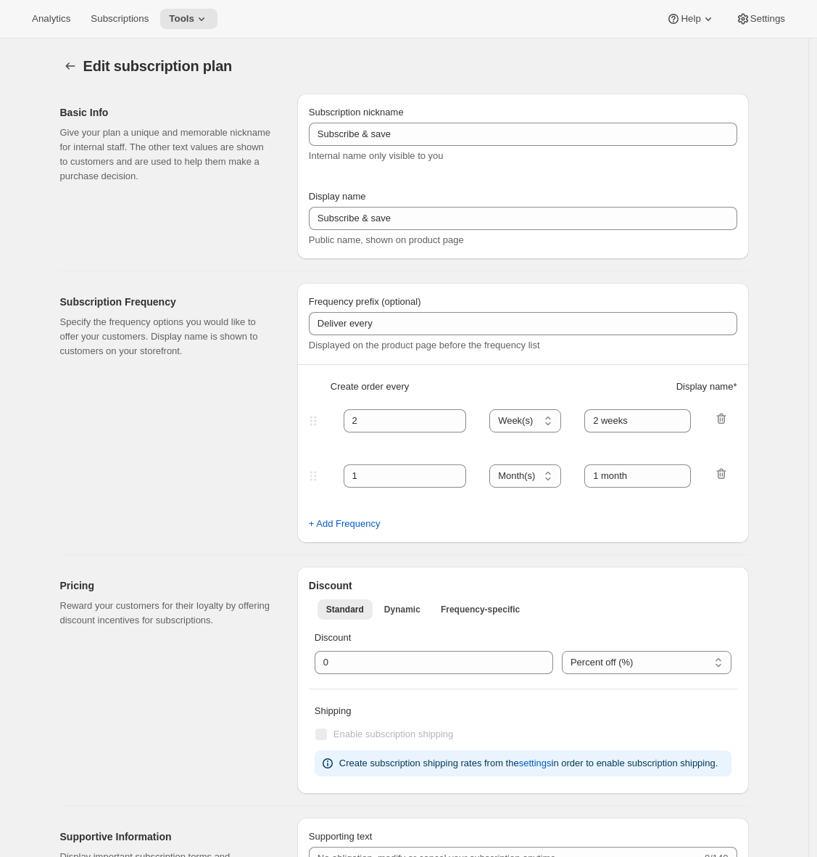
type input "Winemakers Selection"
type input "Quarterly Subscription"
type input "3"
select select "MONTH"
type input "Quarter"
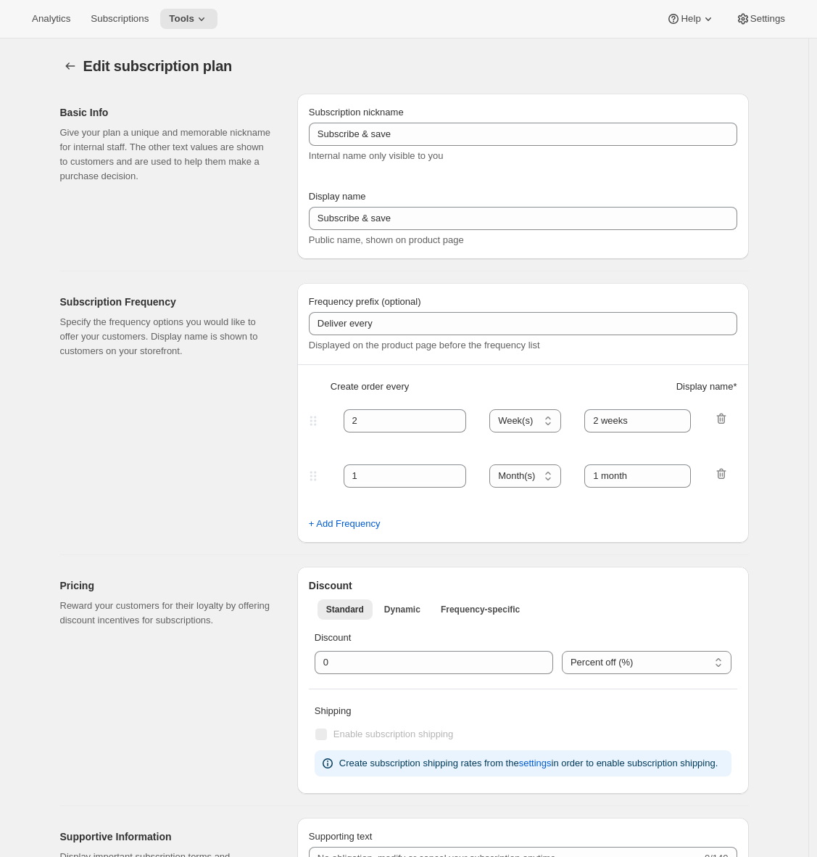
type input "25"
type input "No obligation, modify or cancel your subscription at any time."
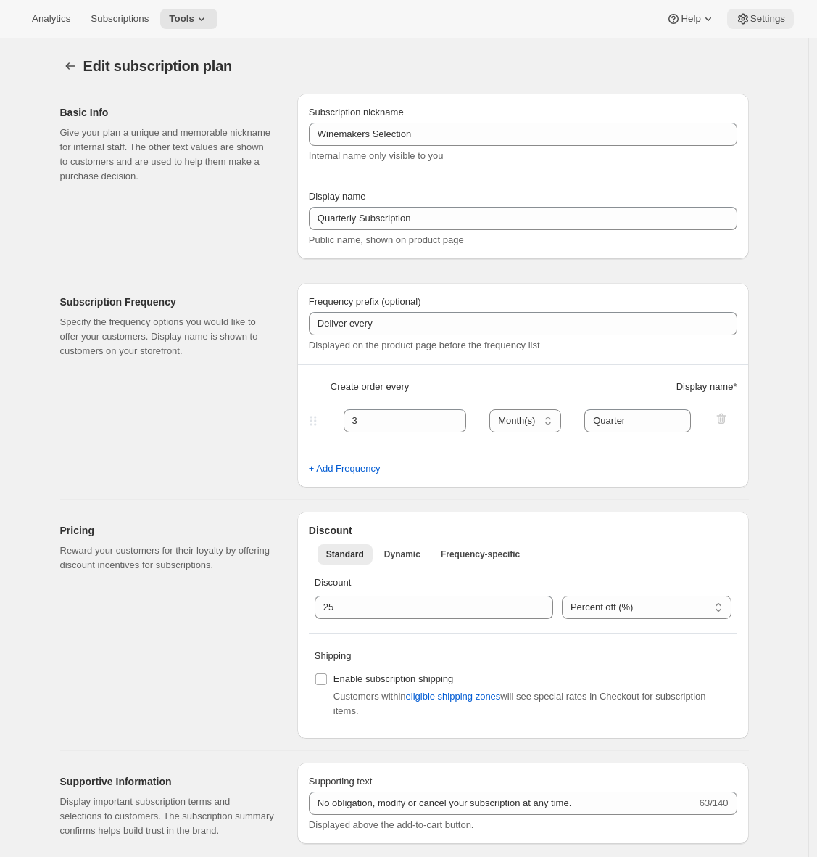
click at [756, 21] on span "Settings" at bounding box center [768, 19] width 35 height 12
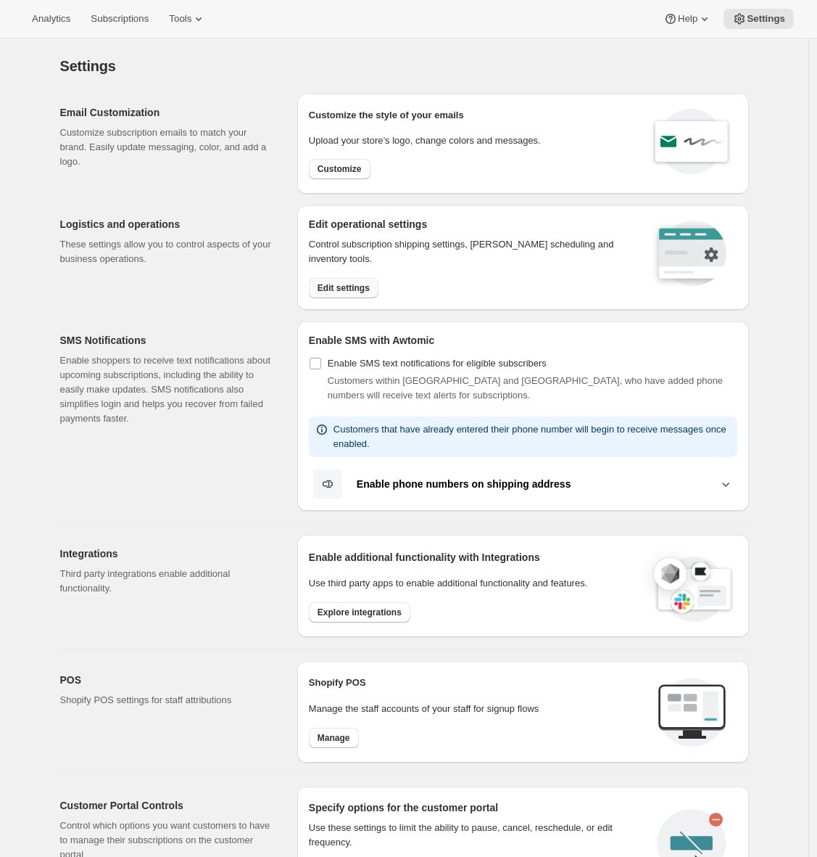
click at [344, 290] on span "Edit settings" at bounding box center [344, 288] width 52 height 12
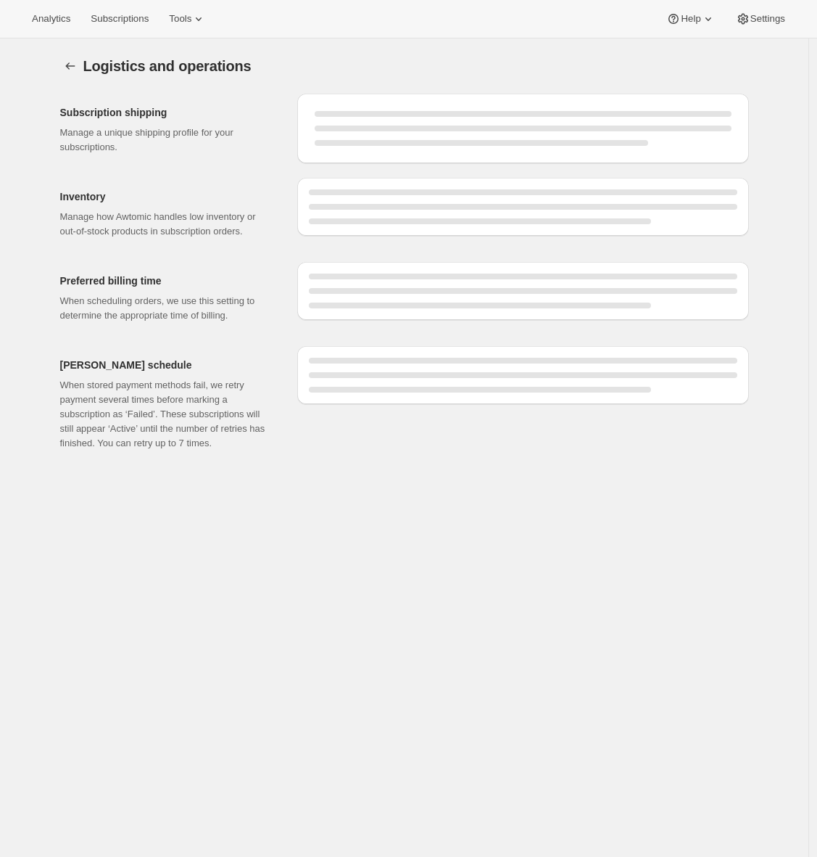
select select "DAY"
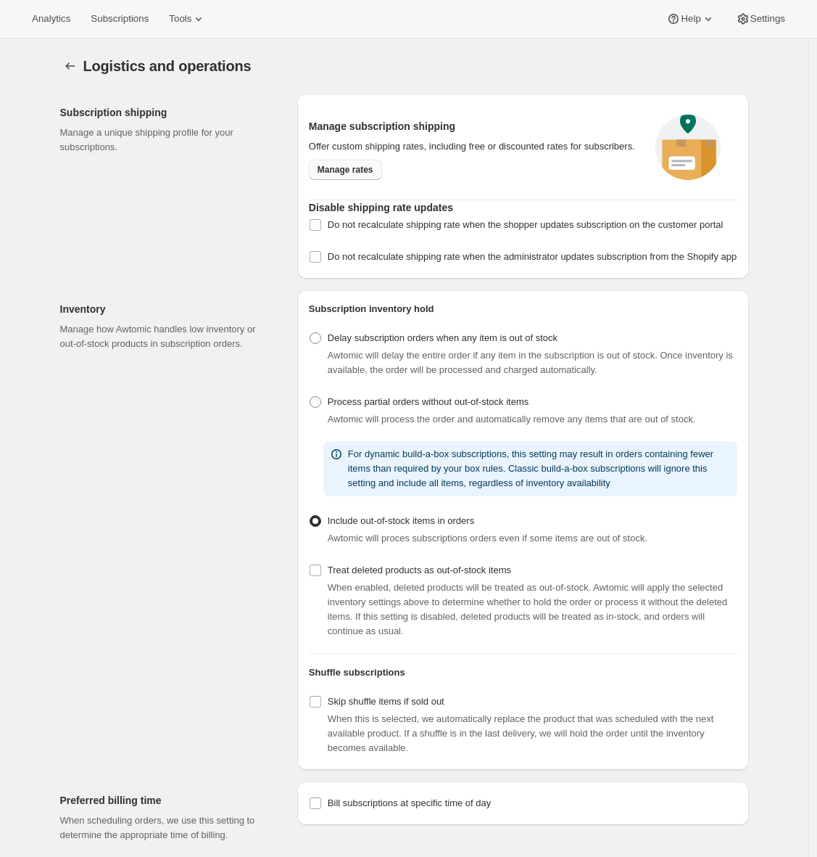
click at [355, 174] on span "Manage rates" at bounding box center [346, 170] width 56 height 12
click at [188, 18] on span "Tools" at bounding box center [180, 19] width 22 height 12
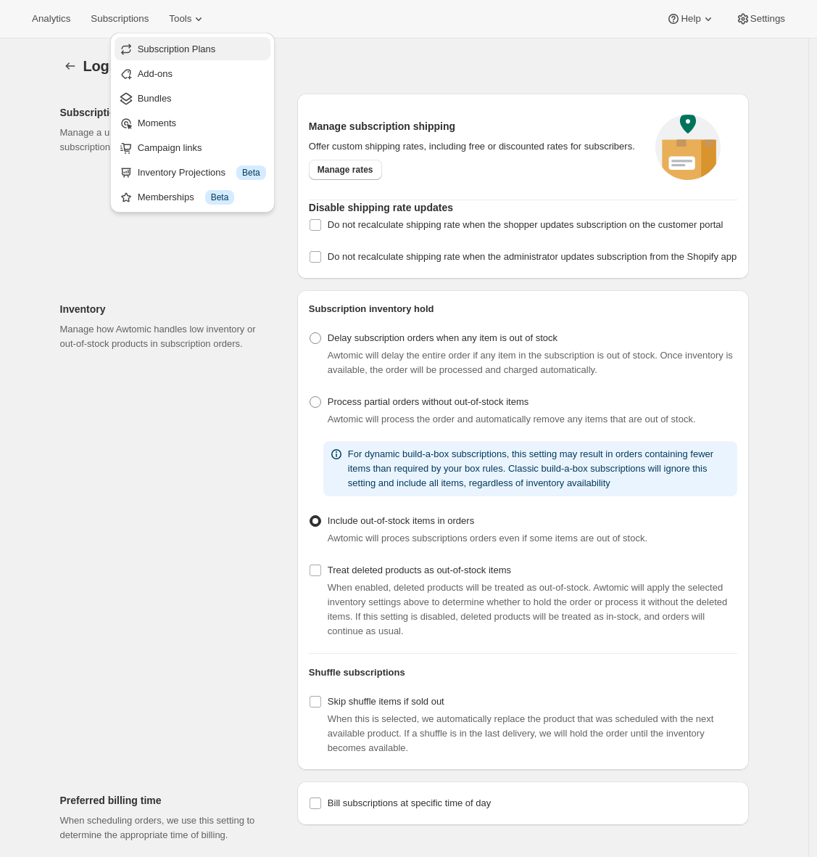
click at [197, 46] on span "Subscription Plans" at bounding box center [177, 49] width 78 height 11
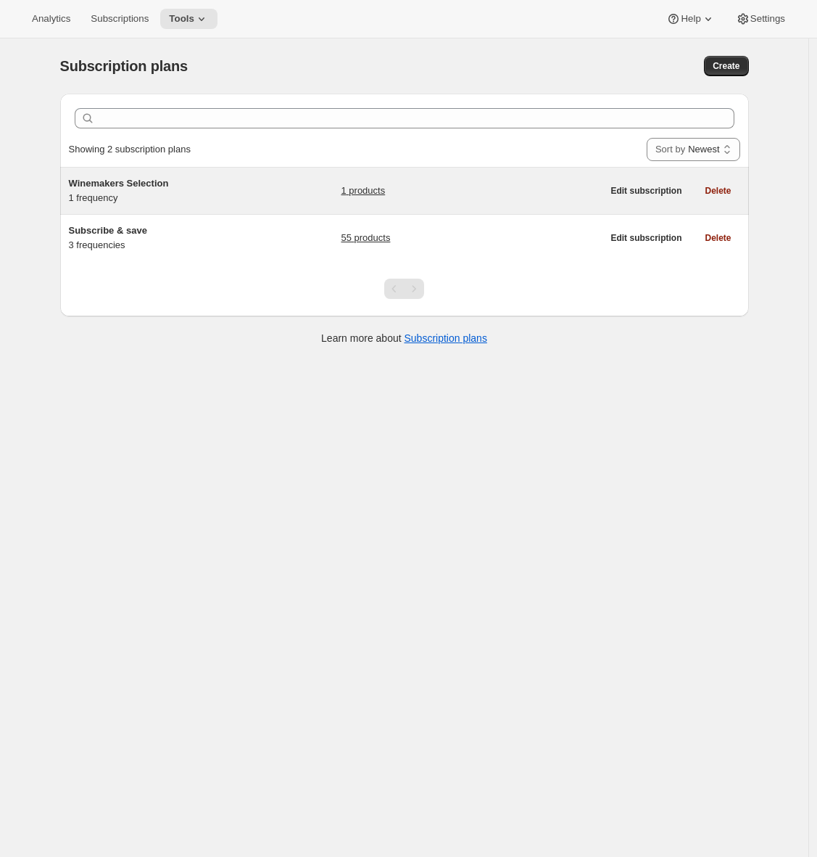
click at [244, 191] on div "Winemakers Selection 1 frequency" at bounding box center [159, 190] width 181 height 29
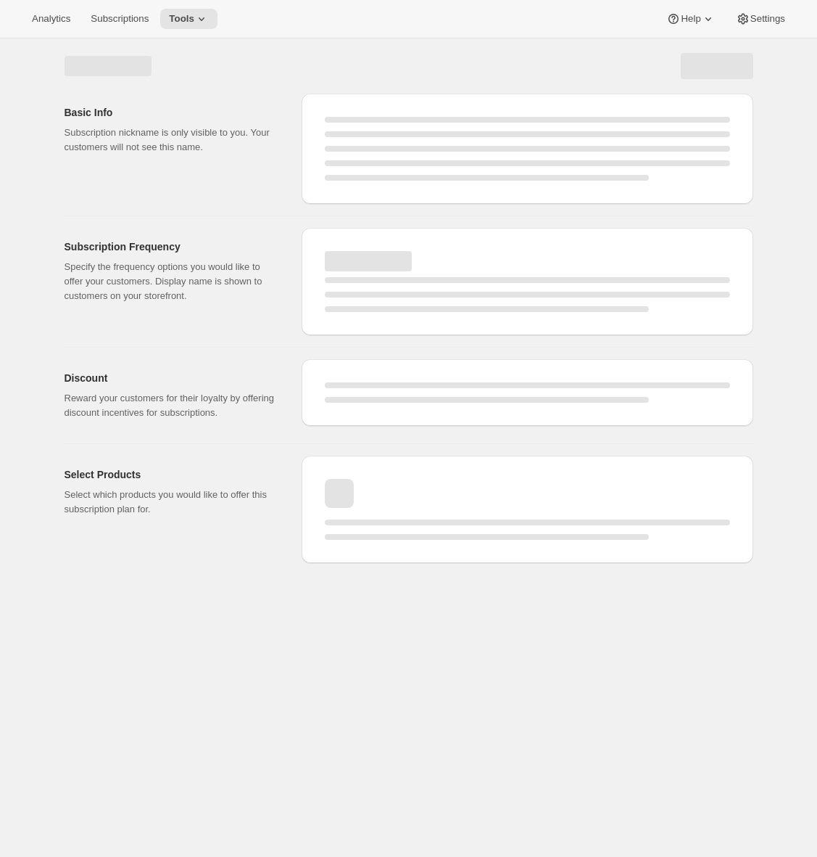
select select "WEEK"
select select "MONTH"
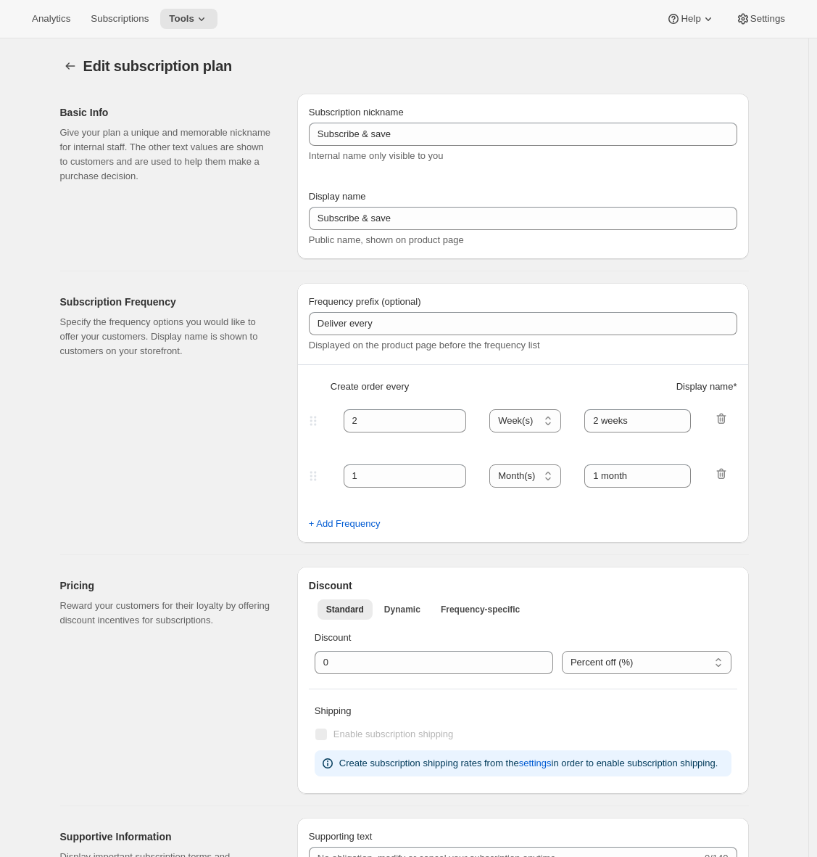
type input "Winemakers Selection"
type input "Quarterly Subscription"
type input "3"
select select "MONTH"
type input "Quarter"
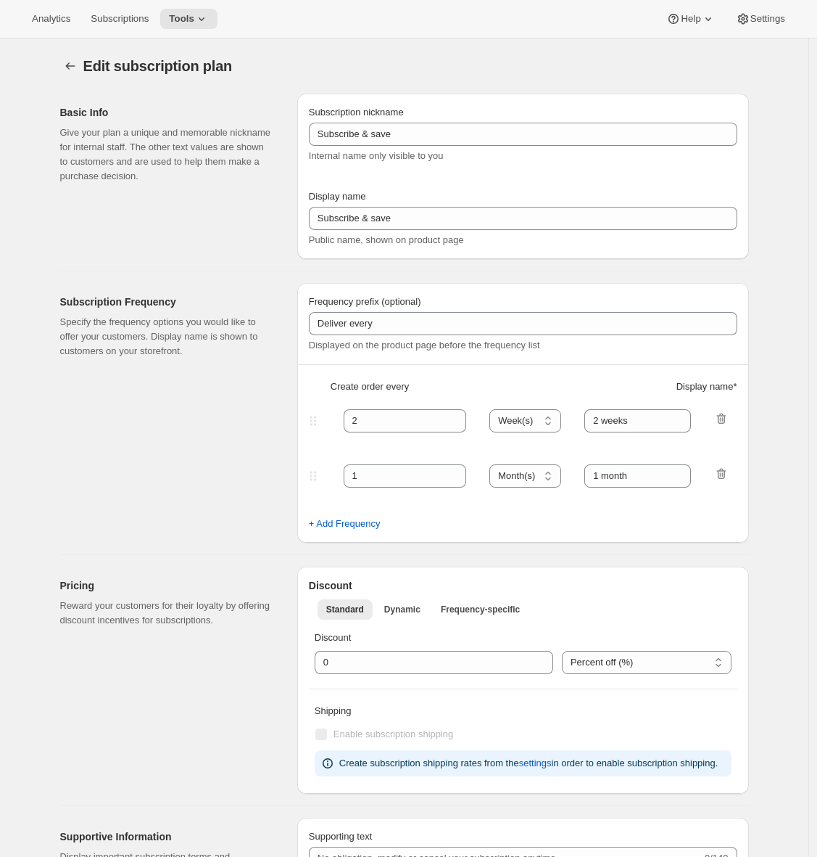
type input "25"
type input "No obligation, modify or cancel your subscription at any time."
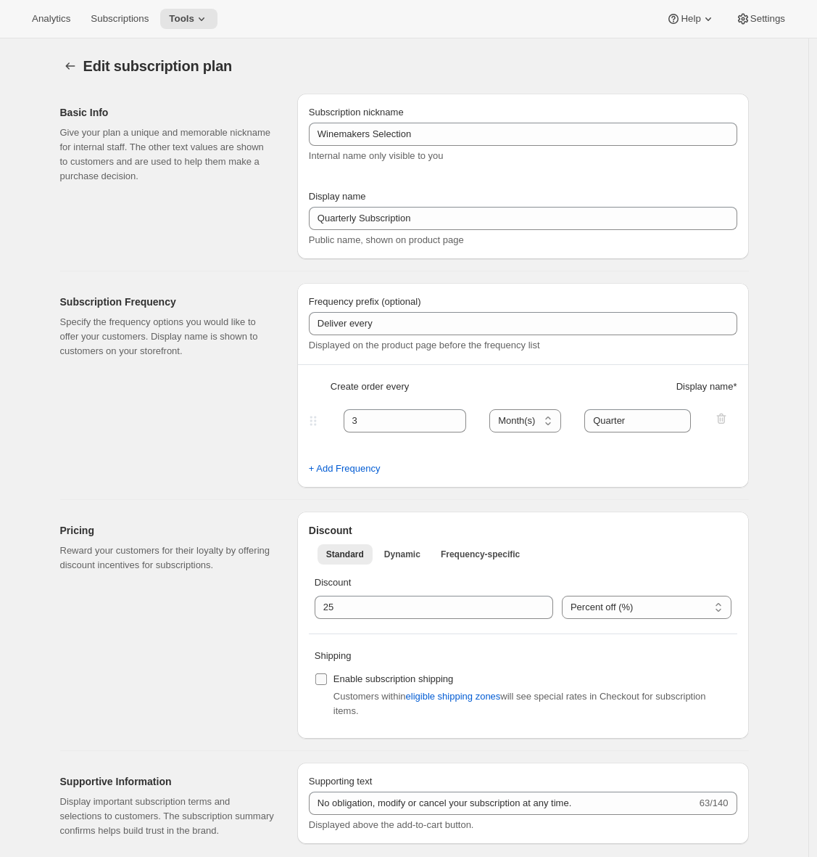
click at [326, 684] on input "Enable subscription shipping" at bounding box center [321, 679] width 12 height 12
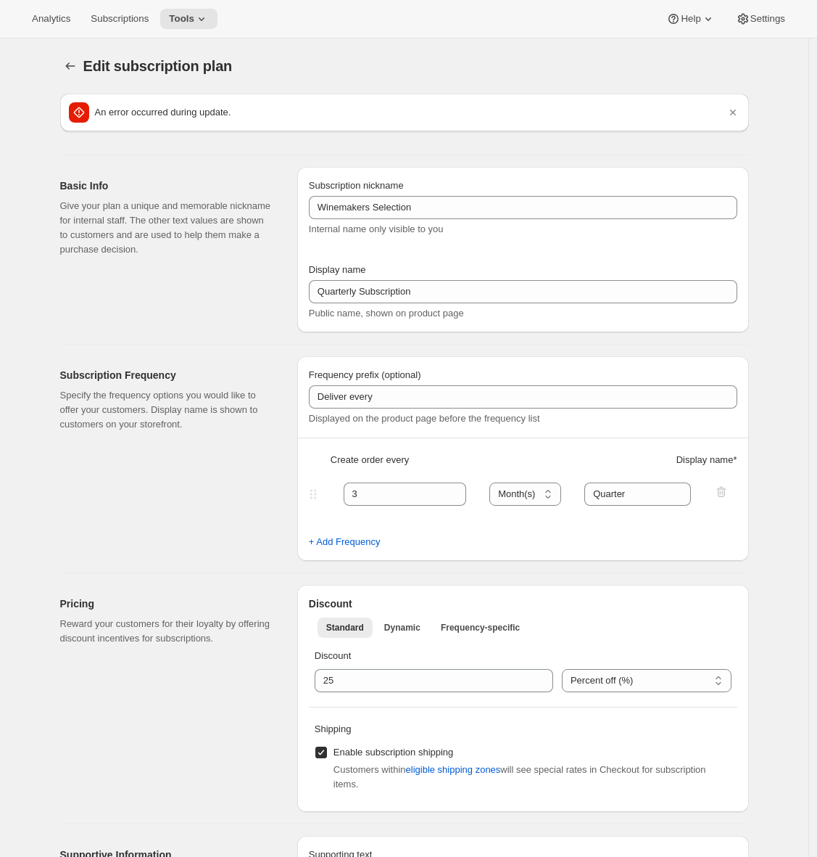
checkbox input "false"
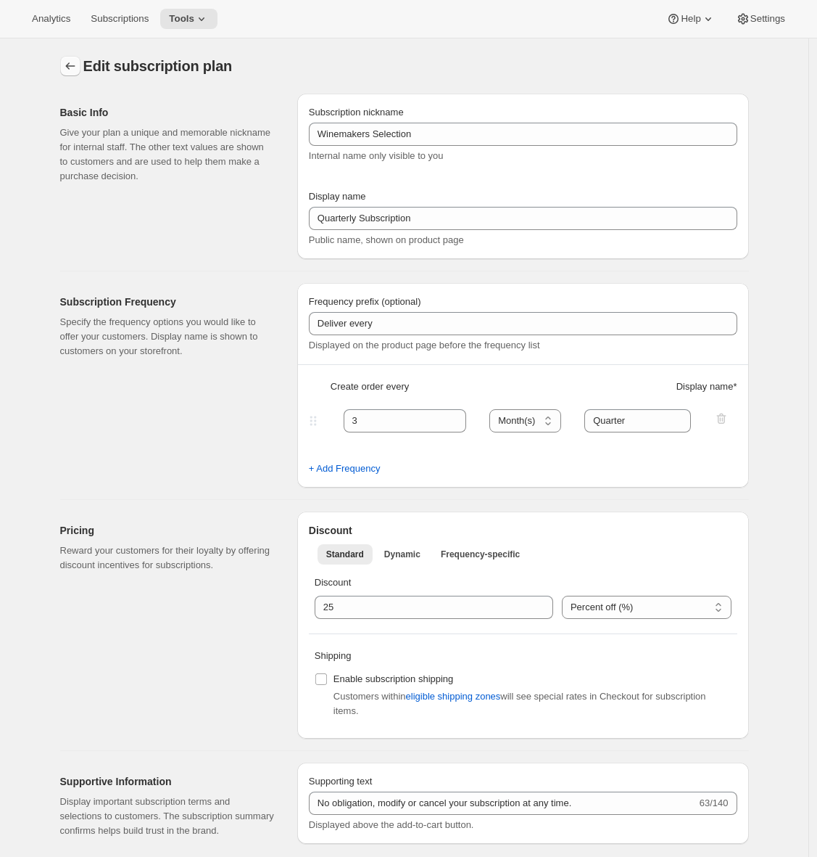
click at [70, 60] on icon "Subscription plans" at bounding box center [70, 66] width 15 height 15
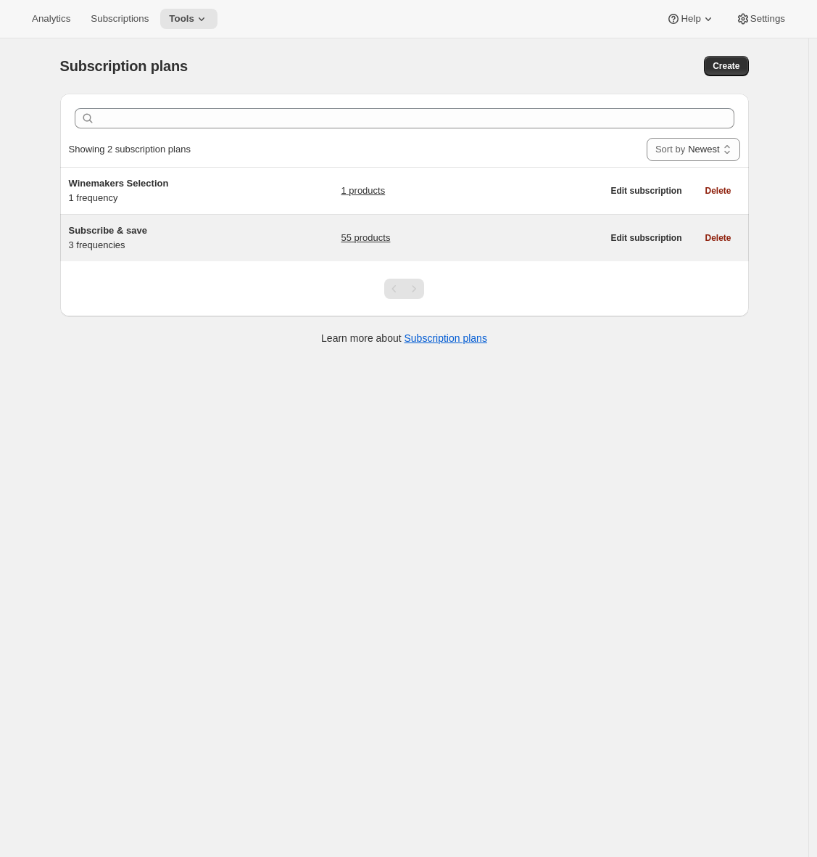
click at [145, 228] on span "Subscribe & save" at bounding box center [108, 230] width 78 height 11
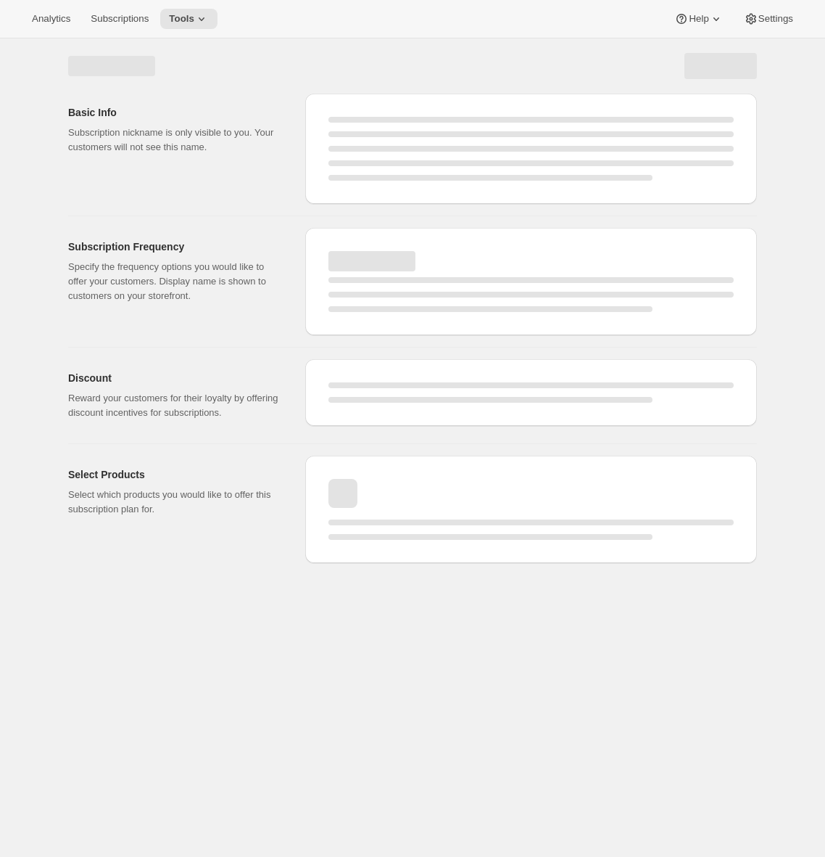
select select "WEEK"
select select "MONTH"
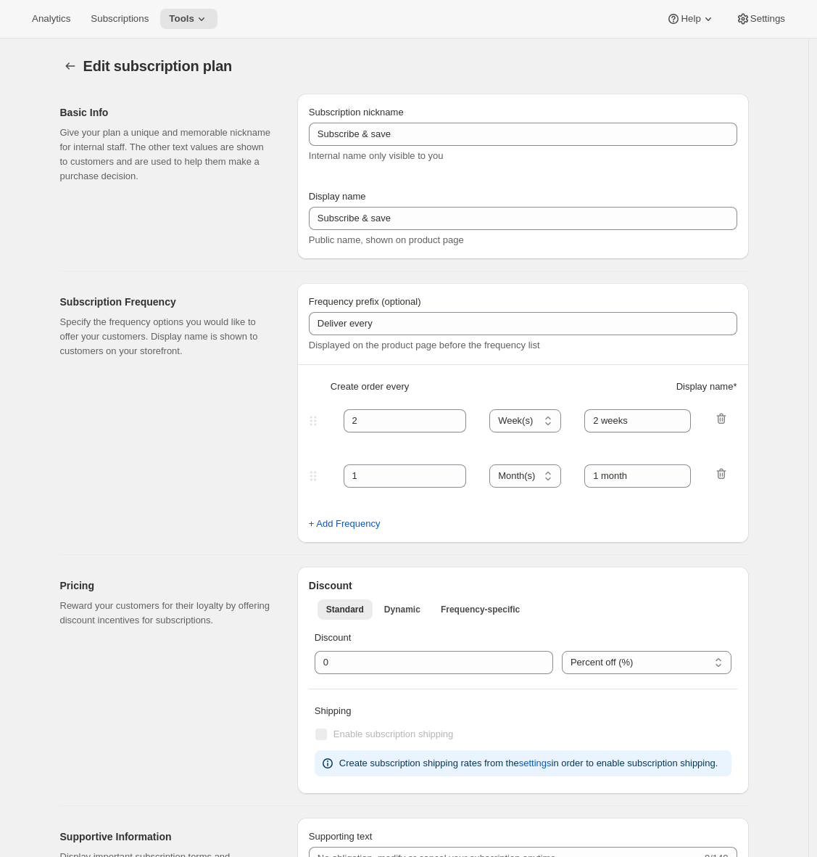
type input "Every"
type input "1"
select select "MONTH"
type input "1 month (Save 25%)"
type input "3"
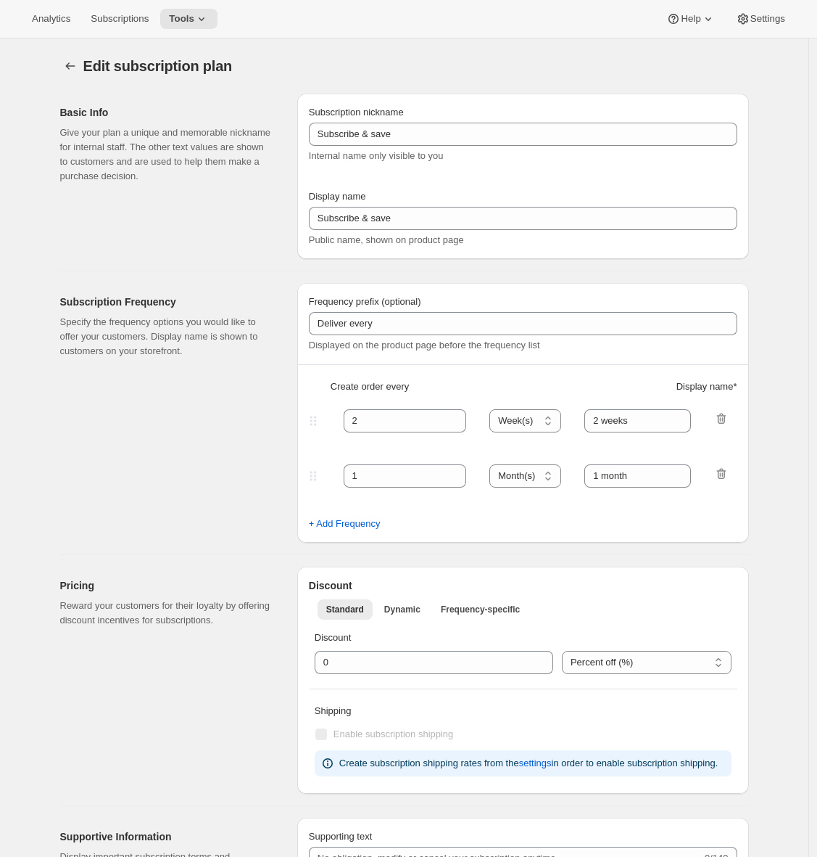
type input "3 months (Save 25%)"
type input "25"
select select "MONTH"
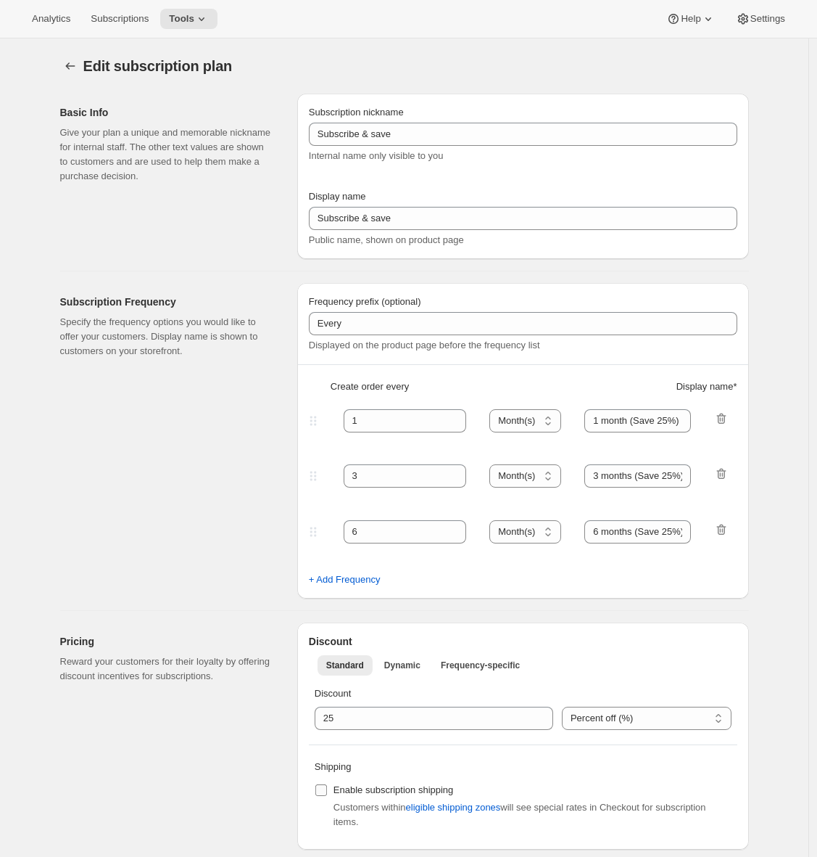
click at [321, 785] on input "Enable subscription shipping" at bounding box center [321, 790] width 12 height 12
checkbox input "true"
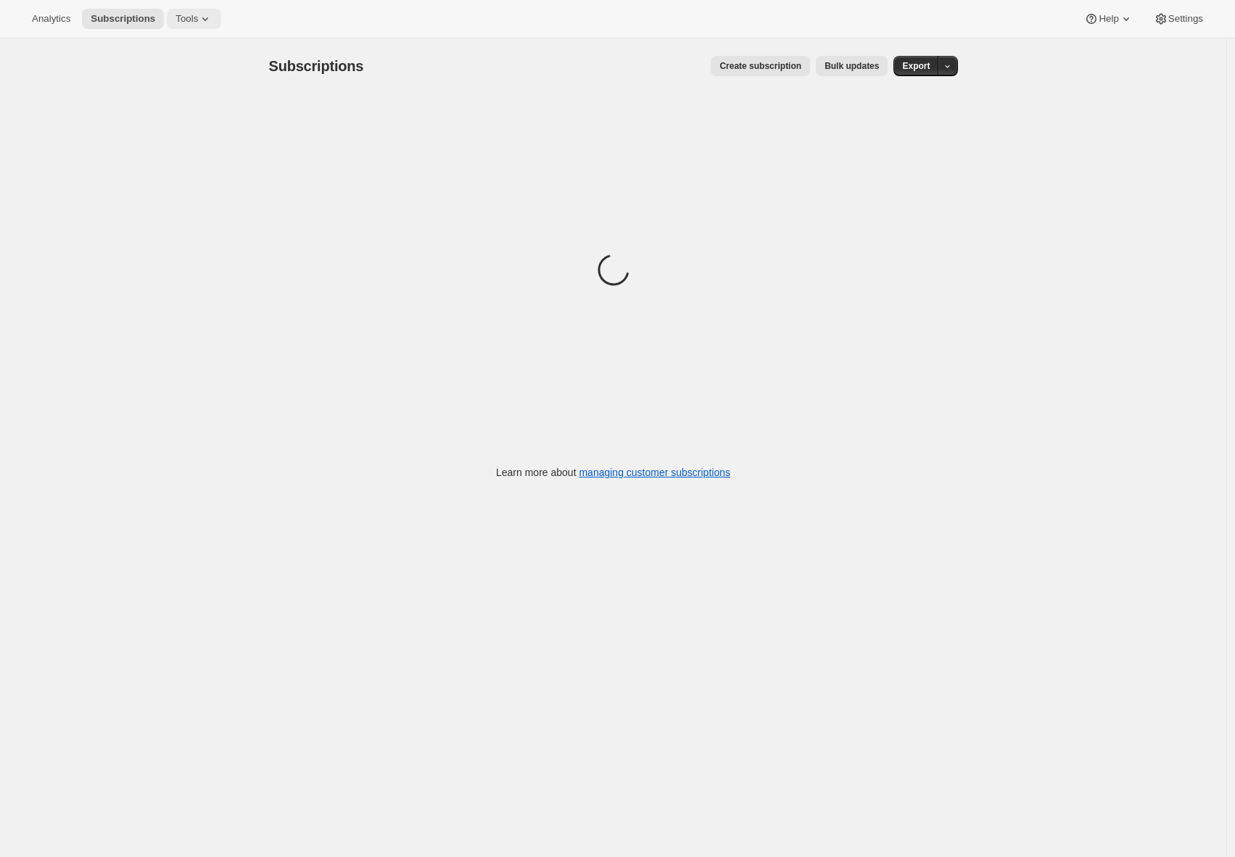
click at [205, 22] on icon at bounding box center [205, 19] width 15 height 15
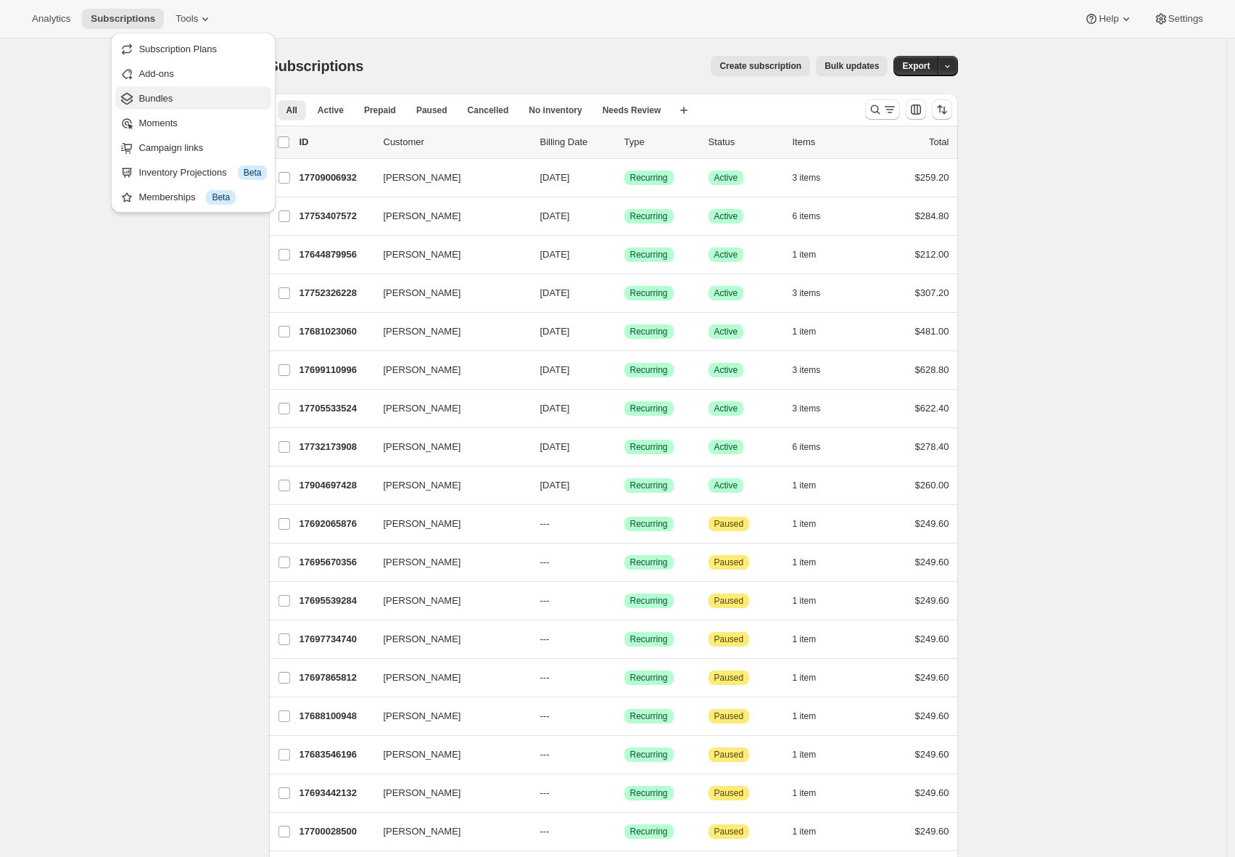
click at [199, 99] on span "Bundles" at bounding box center [203, 98] width 128 height 15
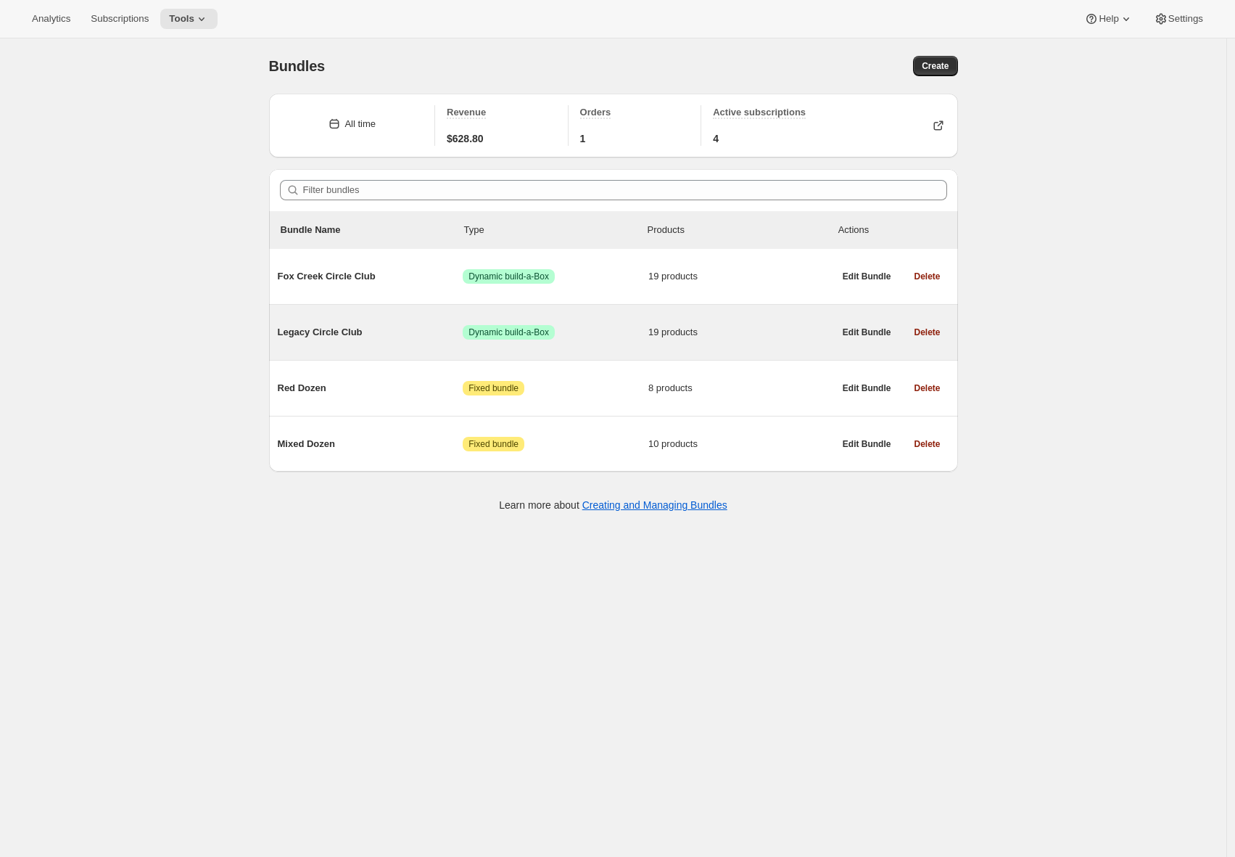
click at [363, 326] on span "Legacy Circle Club" at bounding box center [371, 332] width 186 height 15
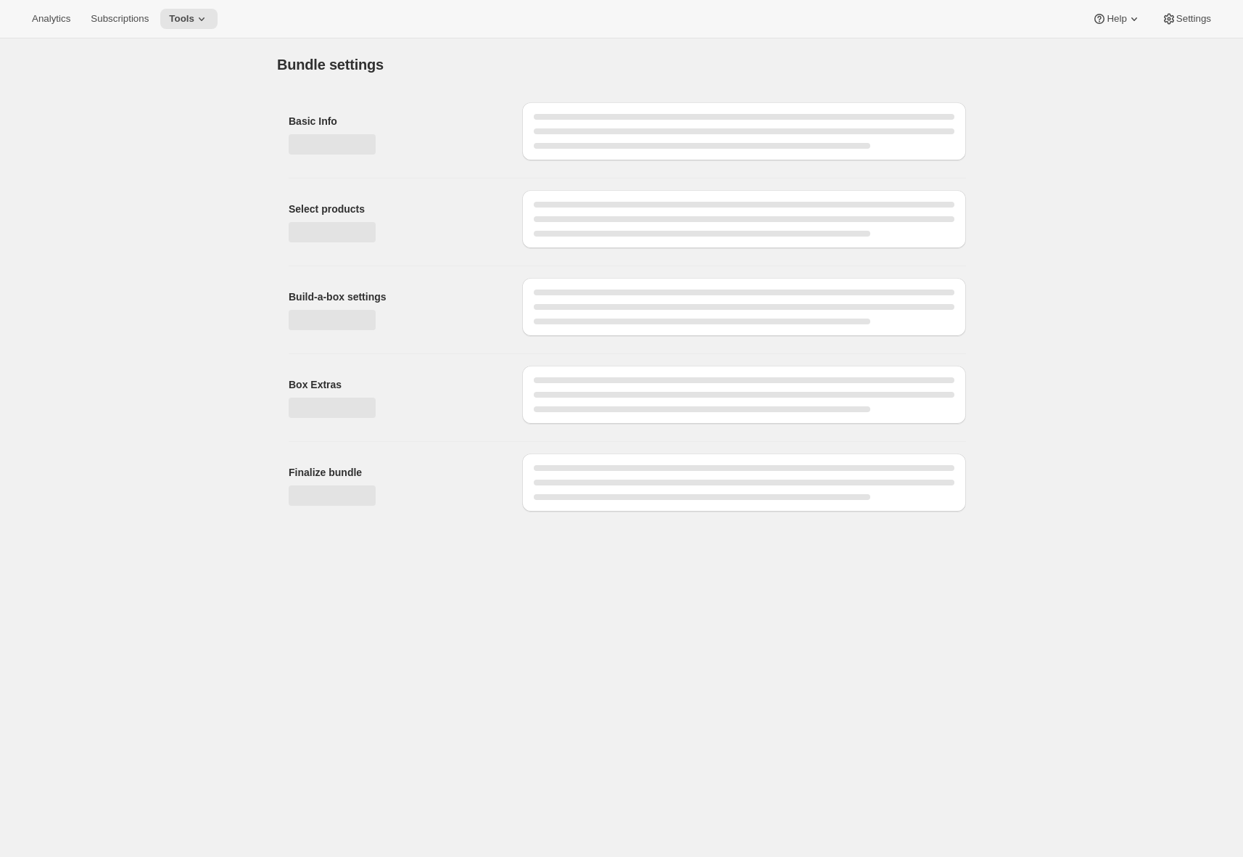
type input "Legacy Circle Club"
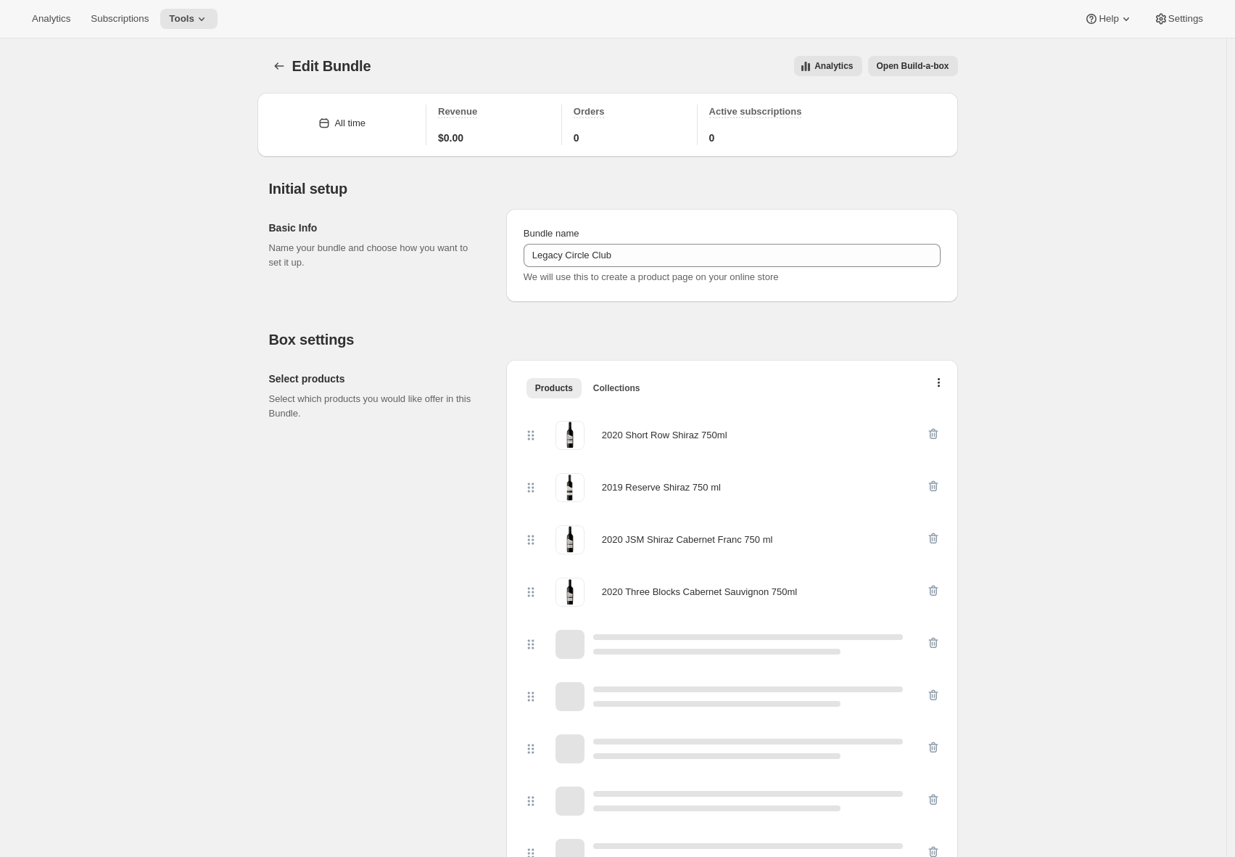
click at [906, 70] on span "Open Build-a-box" at bounding box center [913, 66] width 73 height 12
